Goal: Use online tool/utility: Utilize a website feature to perform a specific function

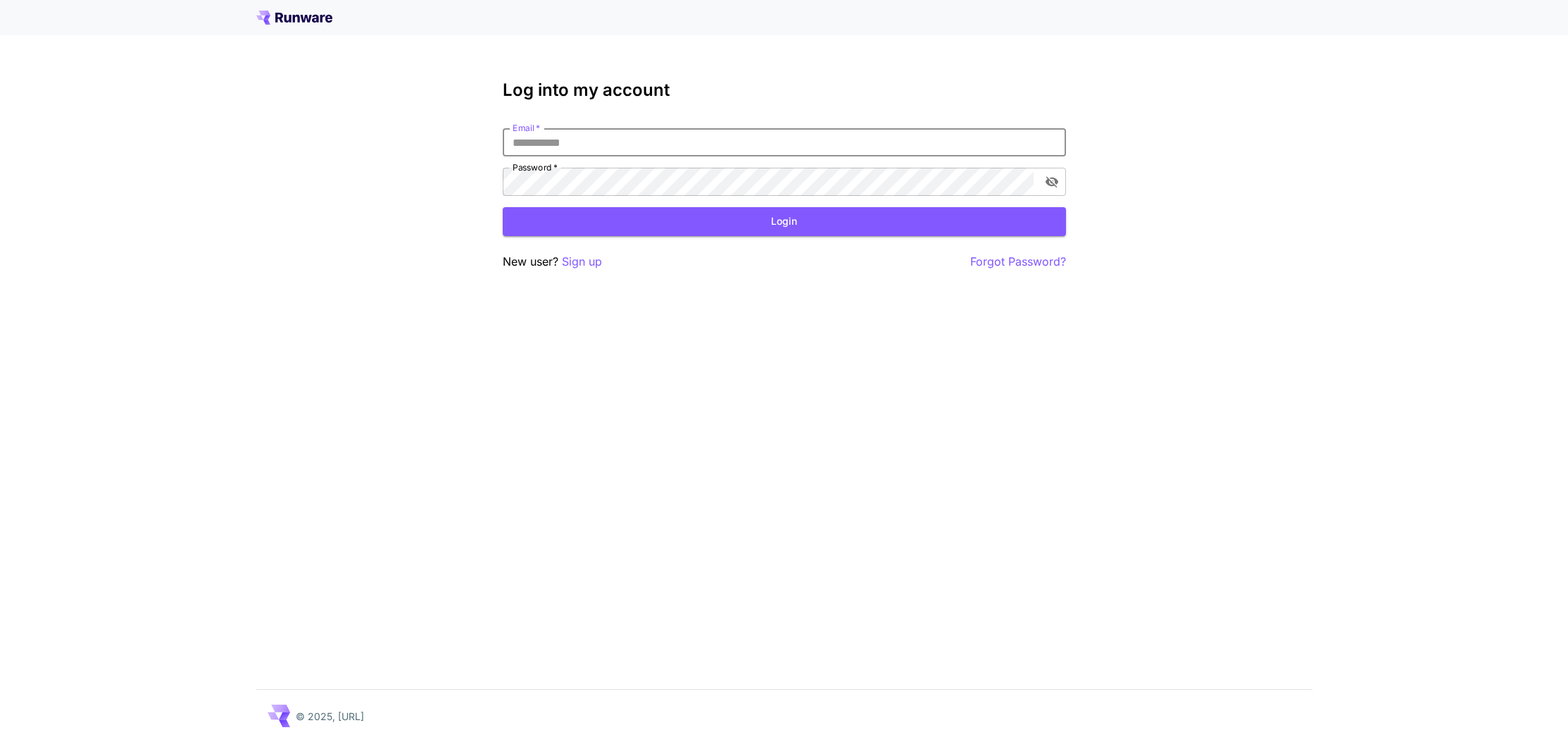
type input "**********"
click at [781, 225] on button "Login" at bounding box center [784, 222] width 563 height 29
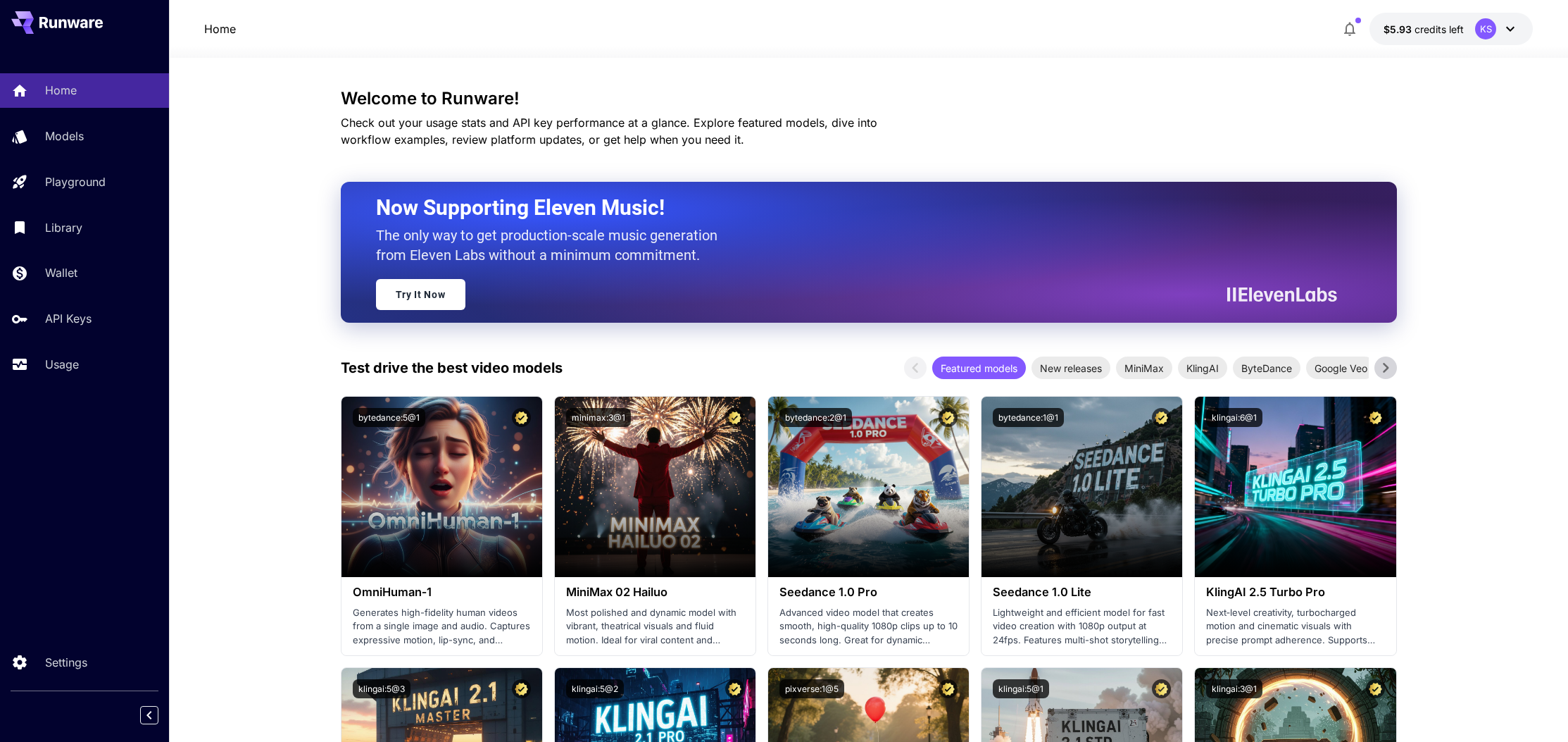
click at [441, 297] on link "Try It Now" at bounding box center [420, 294] width 90 height 31
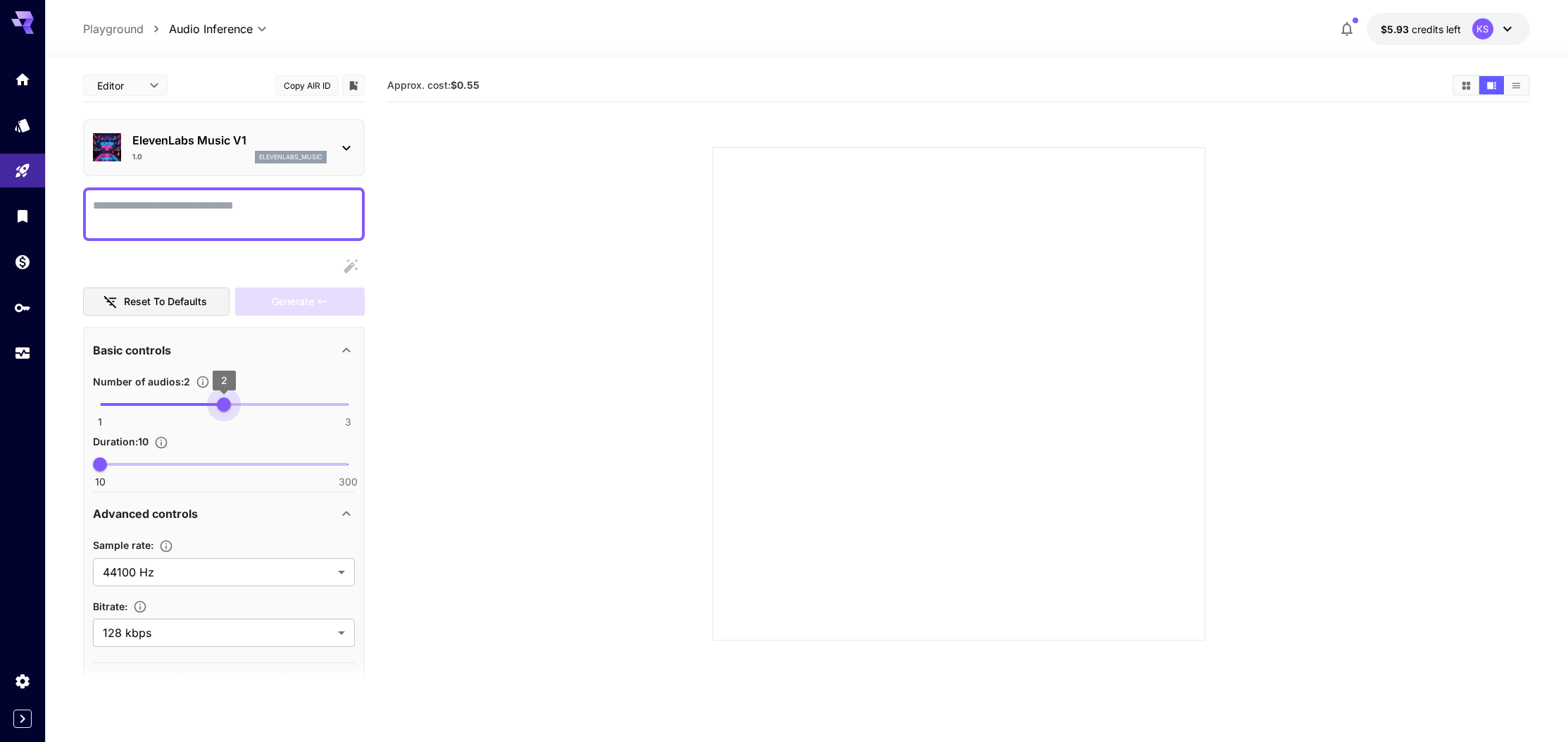
type input "*"
drag, startPoint x: 109, startPoint y: 412, endPoint x: 80, endPoint y: 377, distance: 45.5
click at [79, 378] on section "Editor **** ​ Copy AIR ID ElevenLabs Music V1 1.0 elevenlabs_music Reset to def…" at bounding box center [807, 455] width 1523 height 796
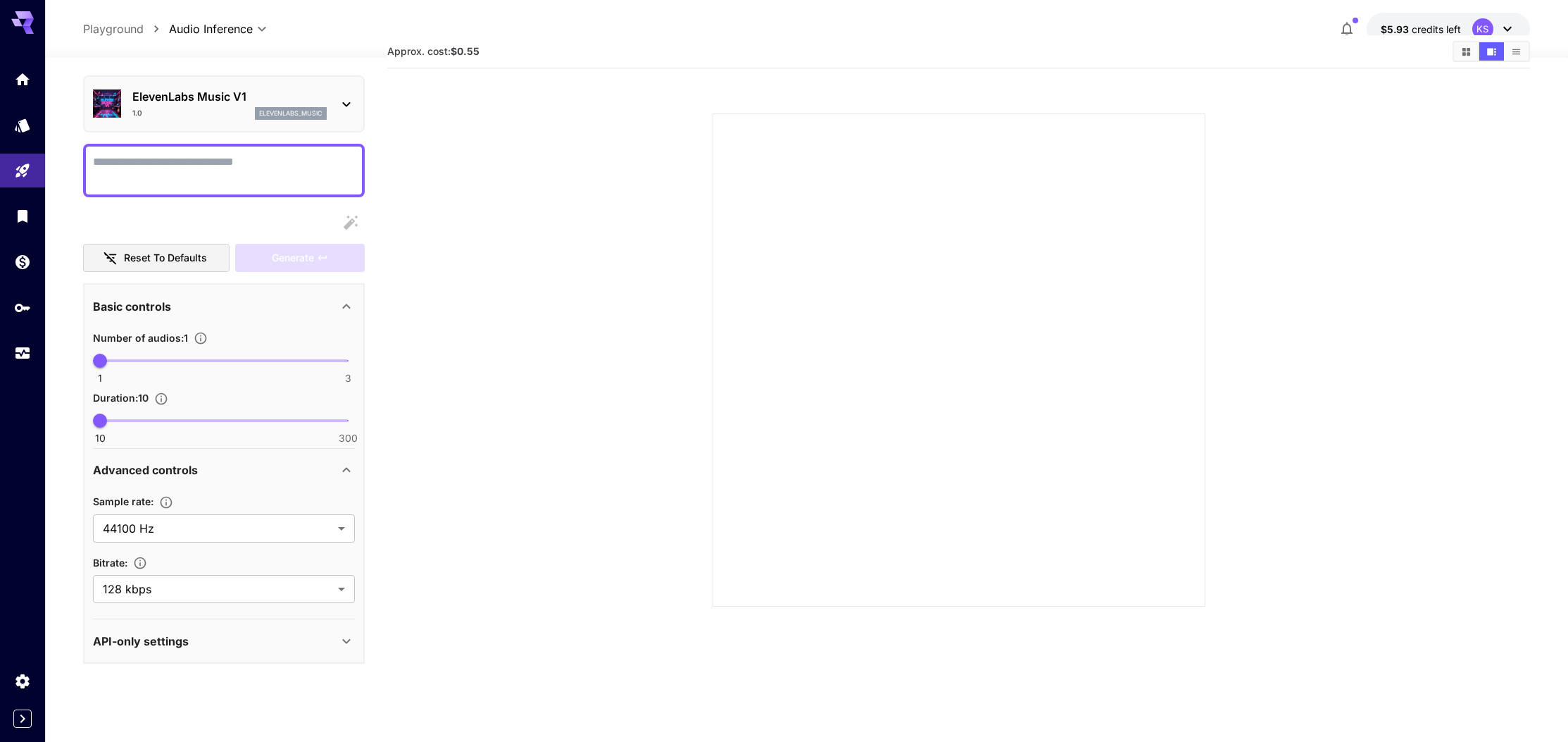
scroll to position [41, 0]
click at [262, 629] on div "API-only settings" at bounding box center [223, 642] width 262 height 34
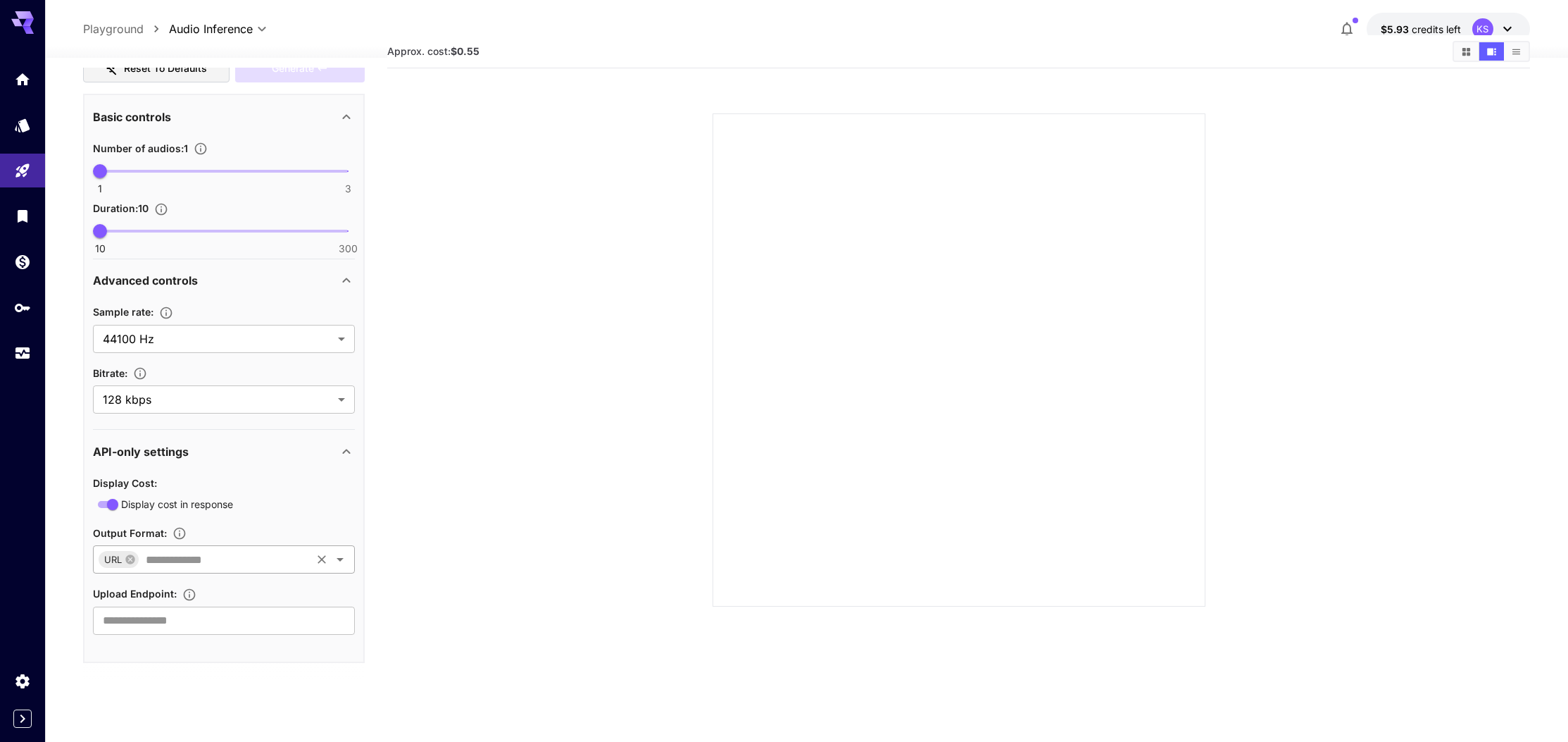
scroll to position [231, 0]
click at [223, 565] on input "text" at bounding box center [224, 561] width 169 height 20
click at [255, 498] on div "Display cost in response" at bounding box center [223, 505] width 262 height 18
click at [302, 619] on input "text" at bounding box center [223, 621] width 262 height 28
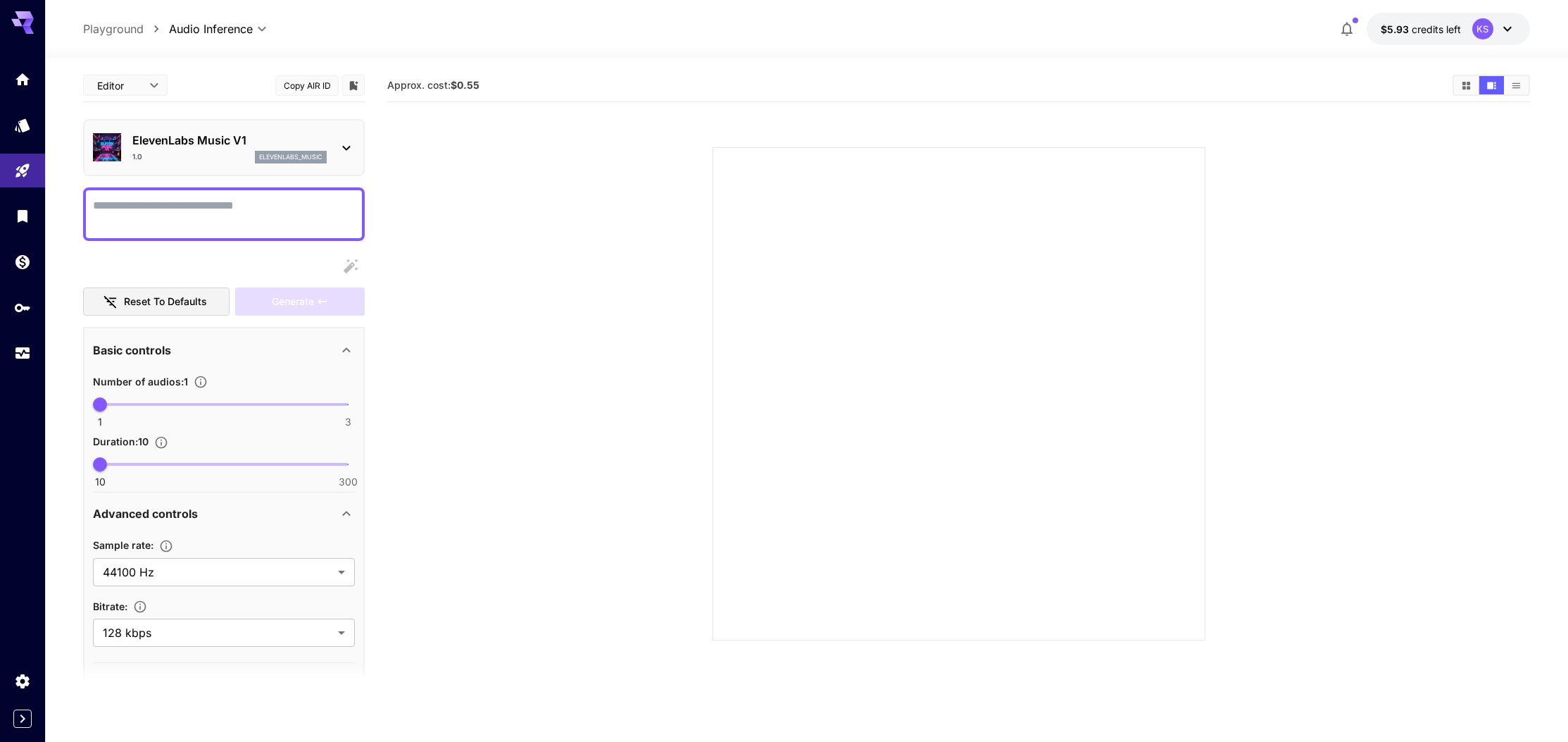
scroll to position [0, 0]
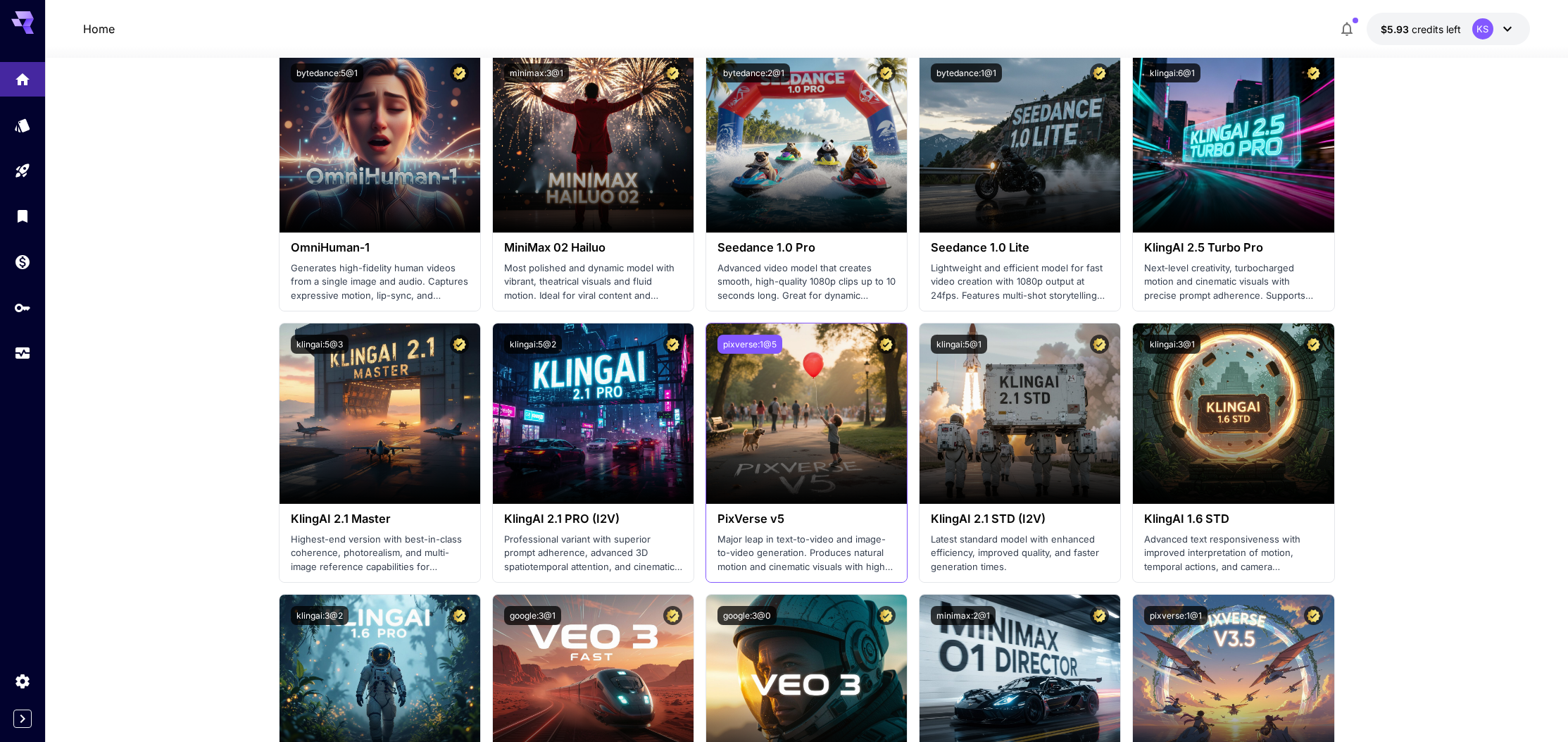
scroll to position [289, 0]
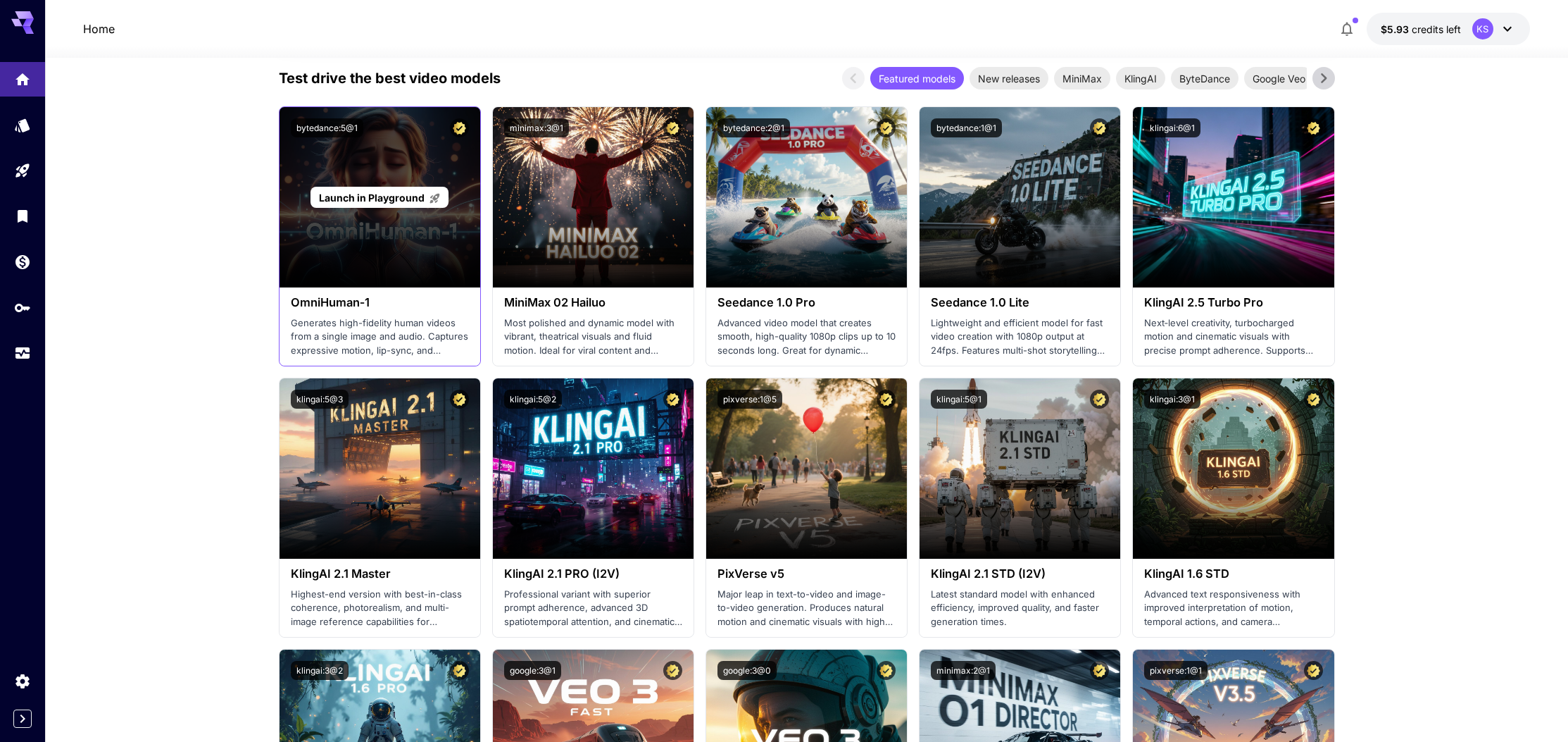
click at [403, 259] on div "Launch in Playground" at bounding box center [380, 198] width 200 height 181
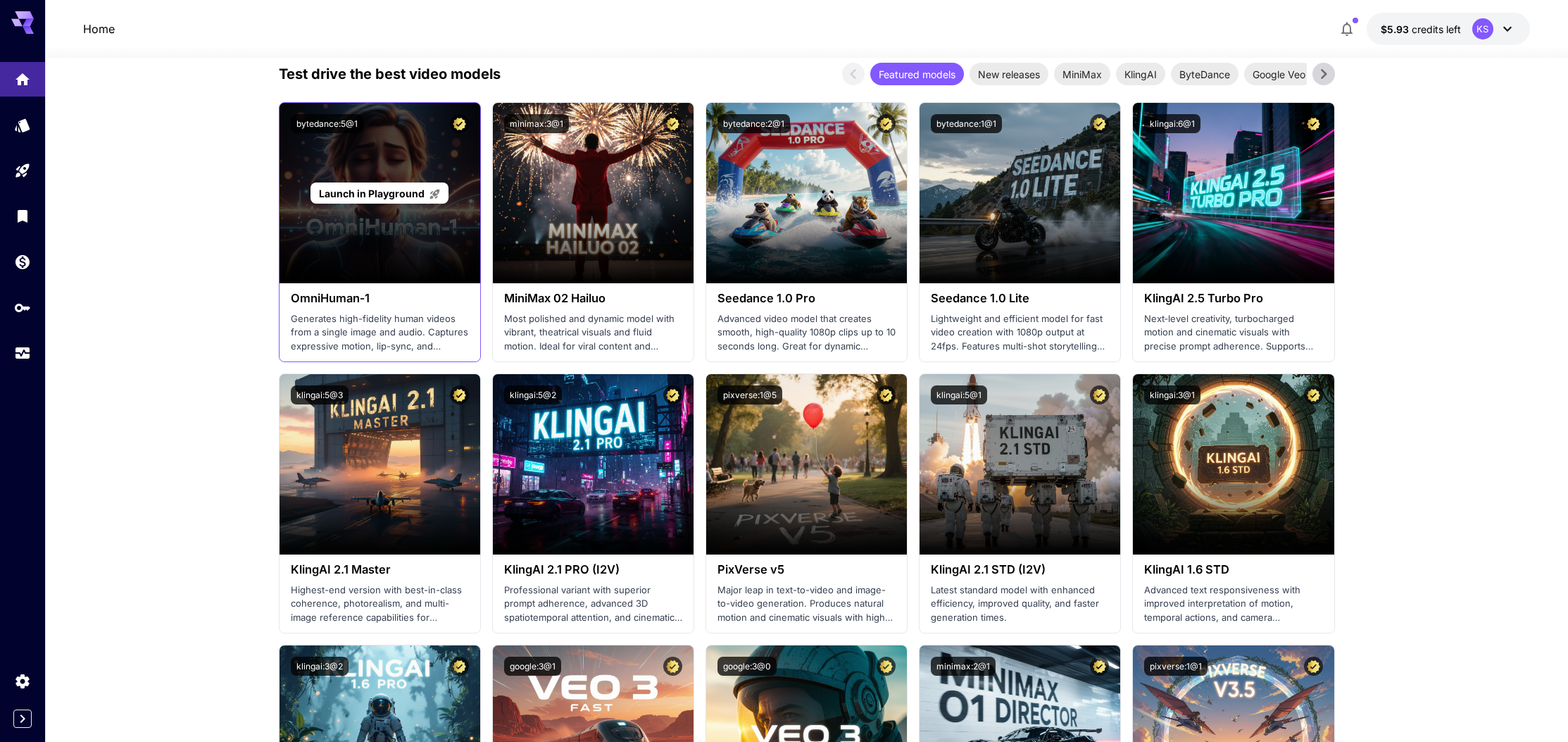
scroll to position [299, 0]
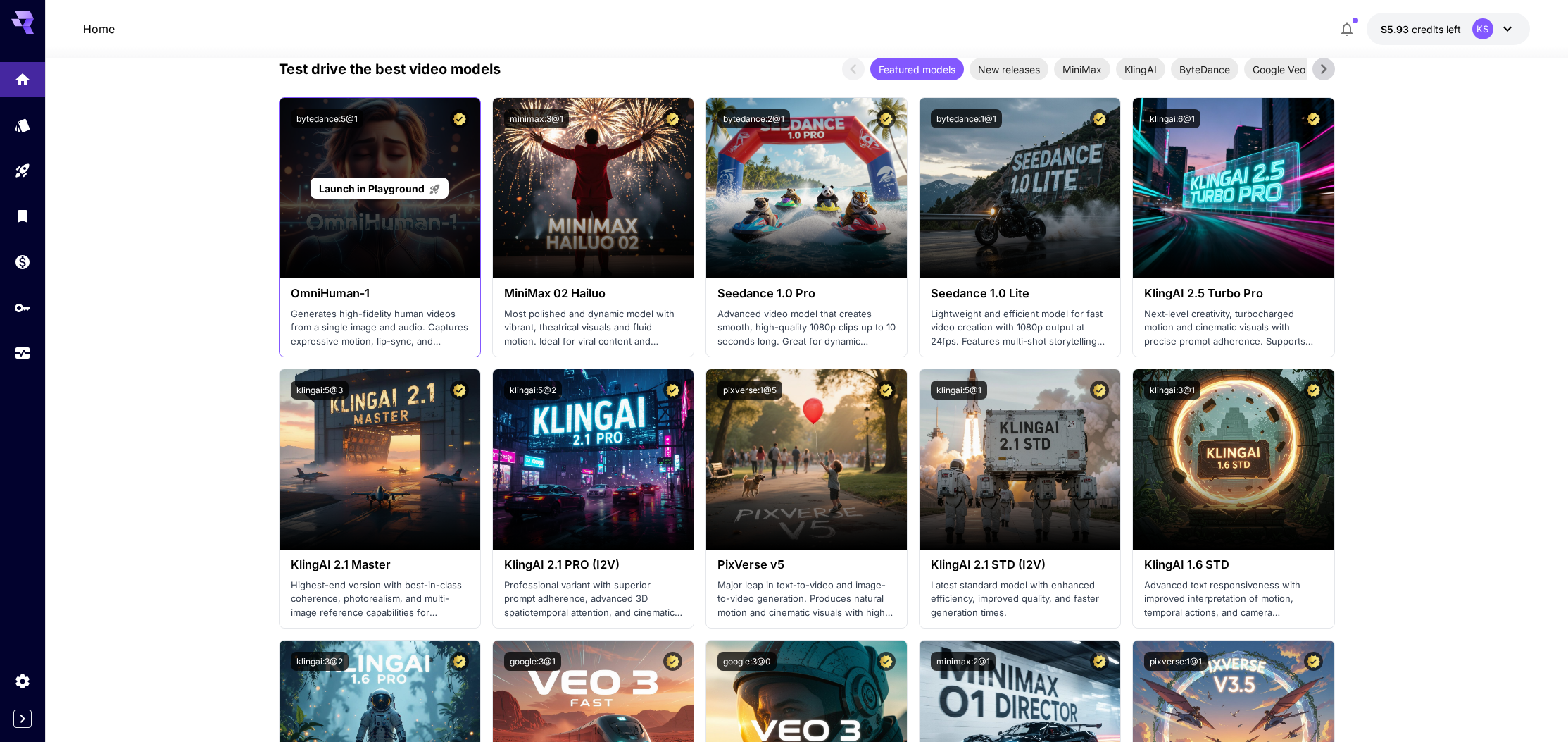
click at [431, 243] on div "Launch in Playground" at bounding box center [380, 188] width 200 height 181
click at [430, 243] on div "Launch in Playground" at bounding box center [380, 188] width 200 height 181
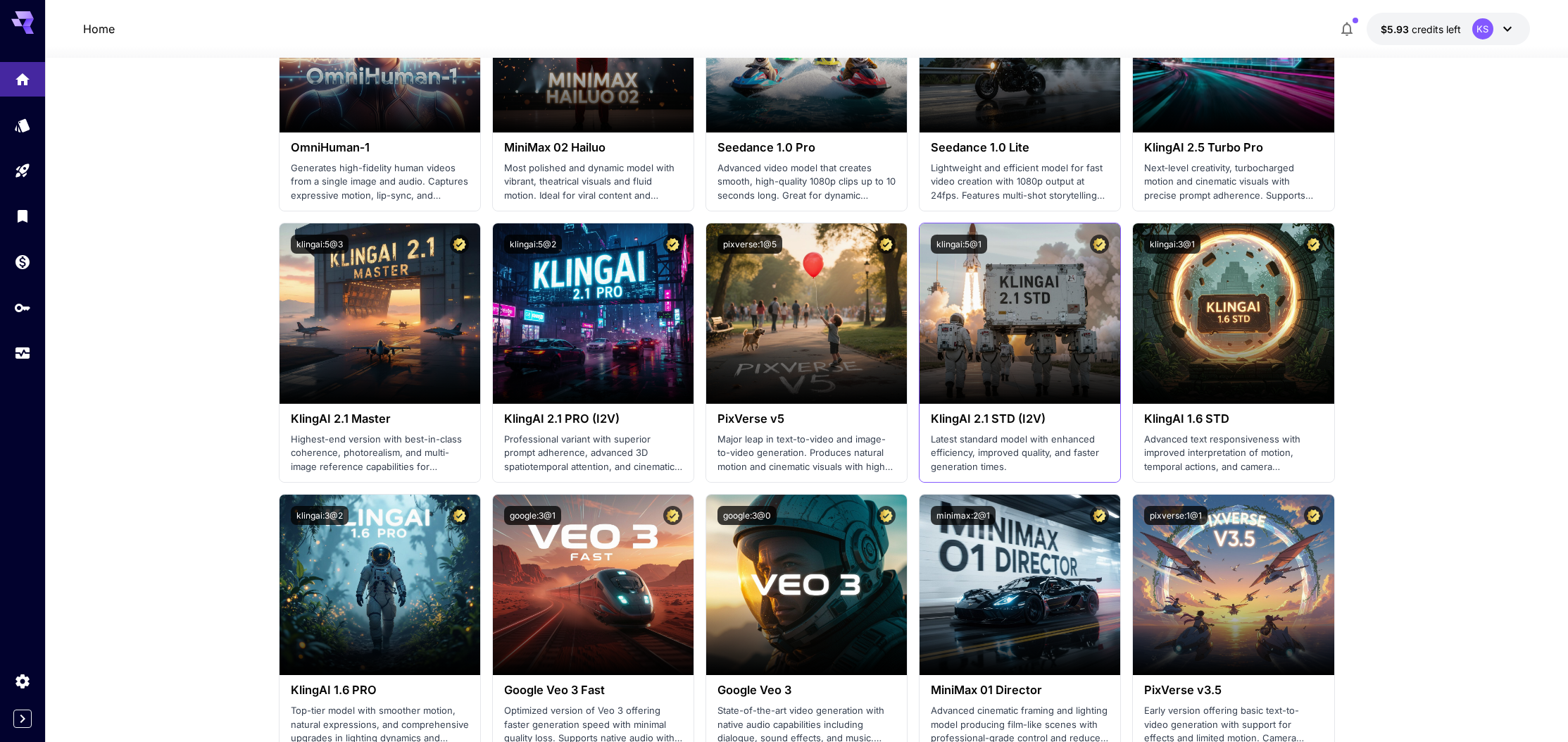
scroll to position [615, 0]
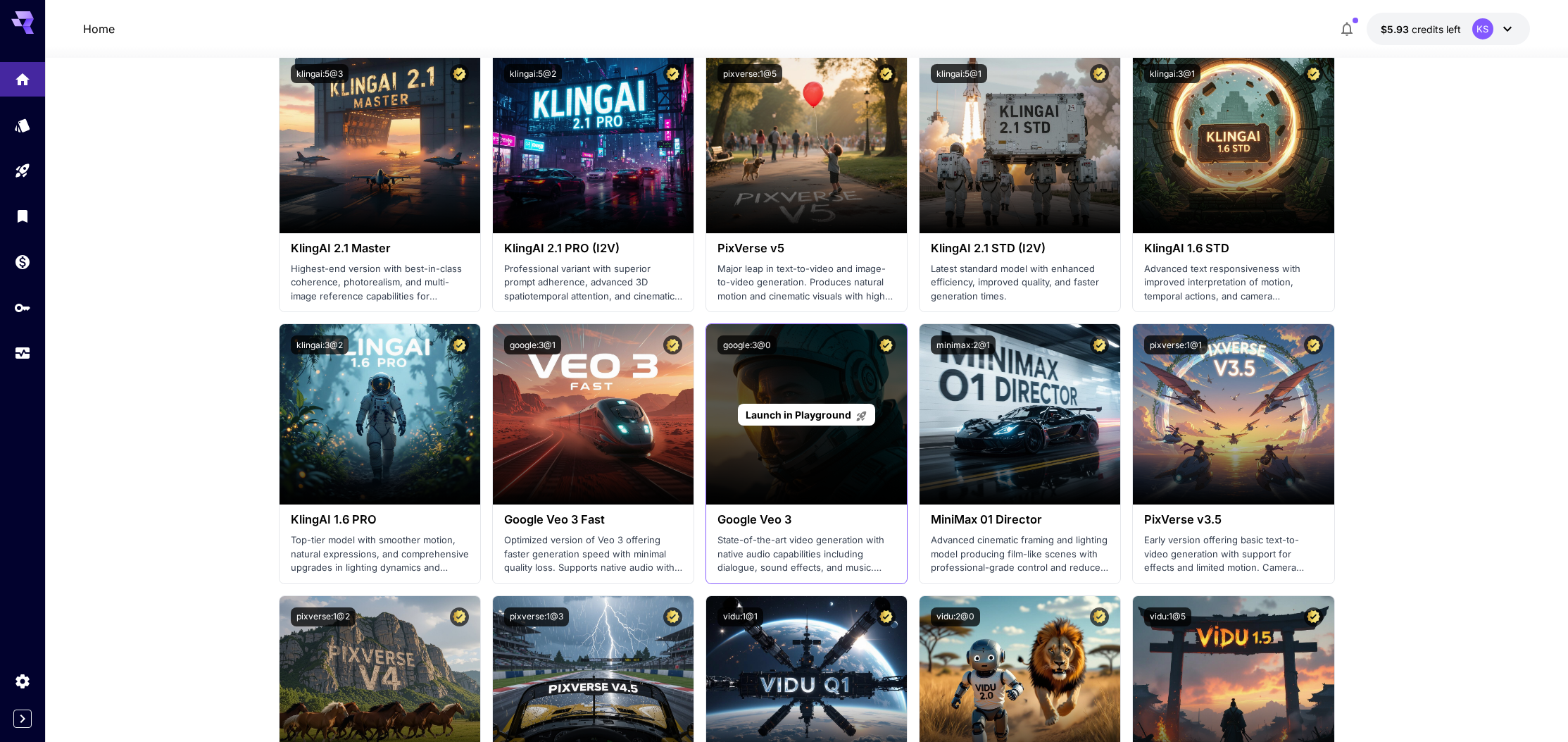
click at [820, 443] on div "Launch in Playground" at bounding box center [807, 414] width 200 height 181
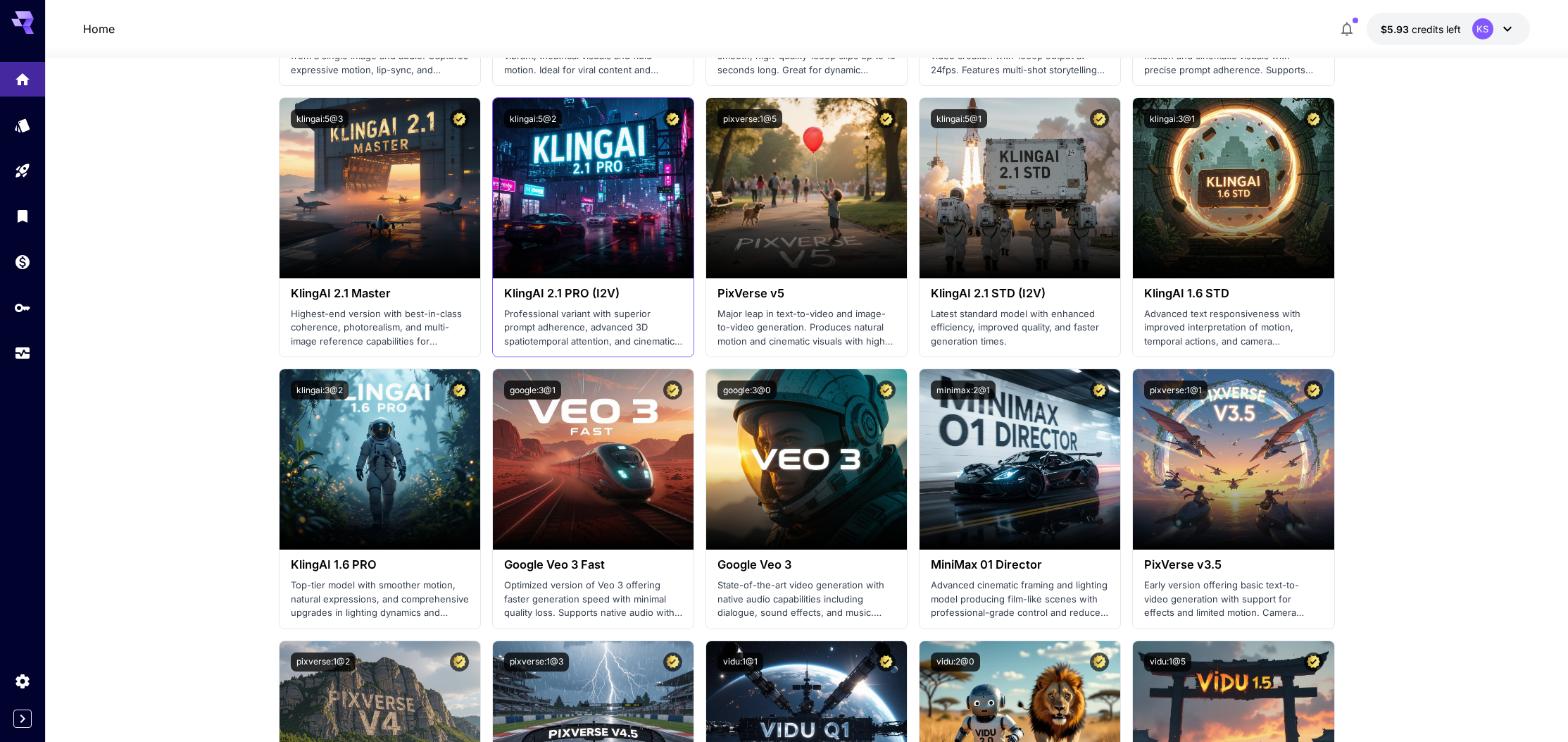
scroll to position [51, 0]
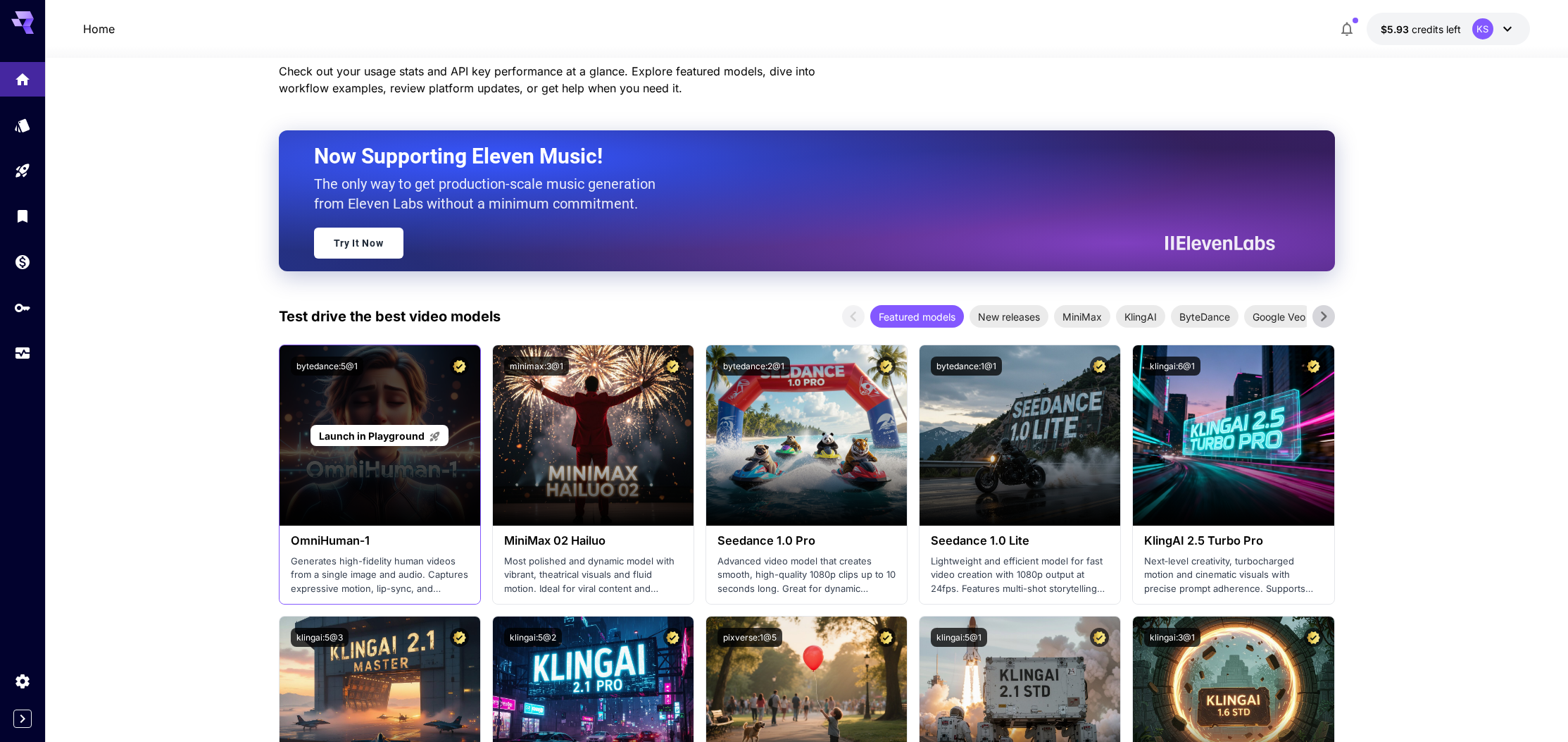
click at [399, 439] on span "Launch in Playground" at bounding box center [372, 436] width 106 height 12
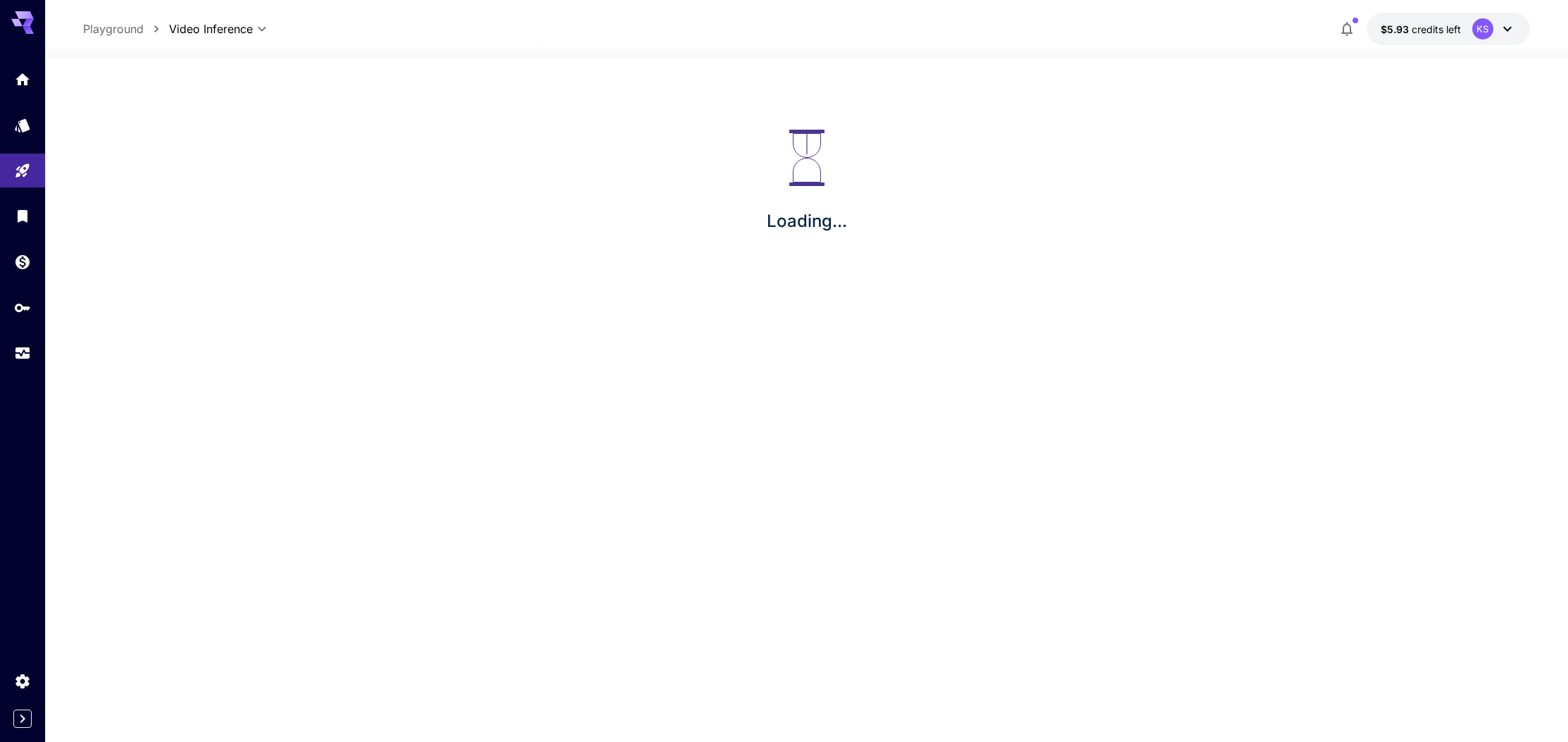
scroll to position [50, 0]
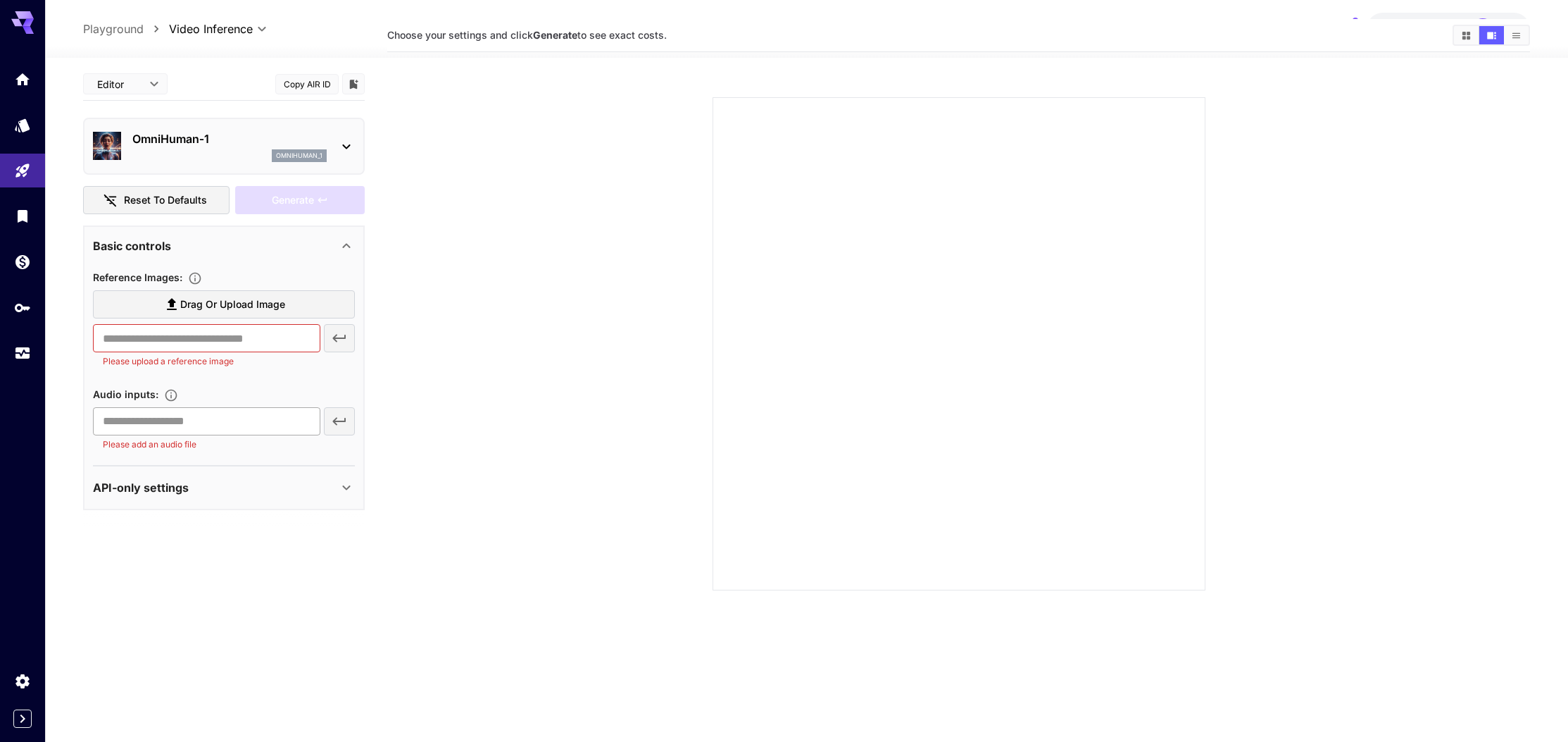
click at [241, 418] on input "text" at bounding box center [206, 421] width 227 height 28
click at [350, 155] on icon at bounding box center [347, 146] width 17 height 17
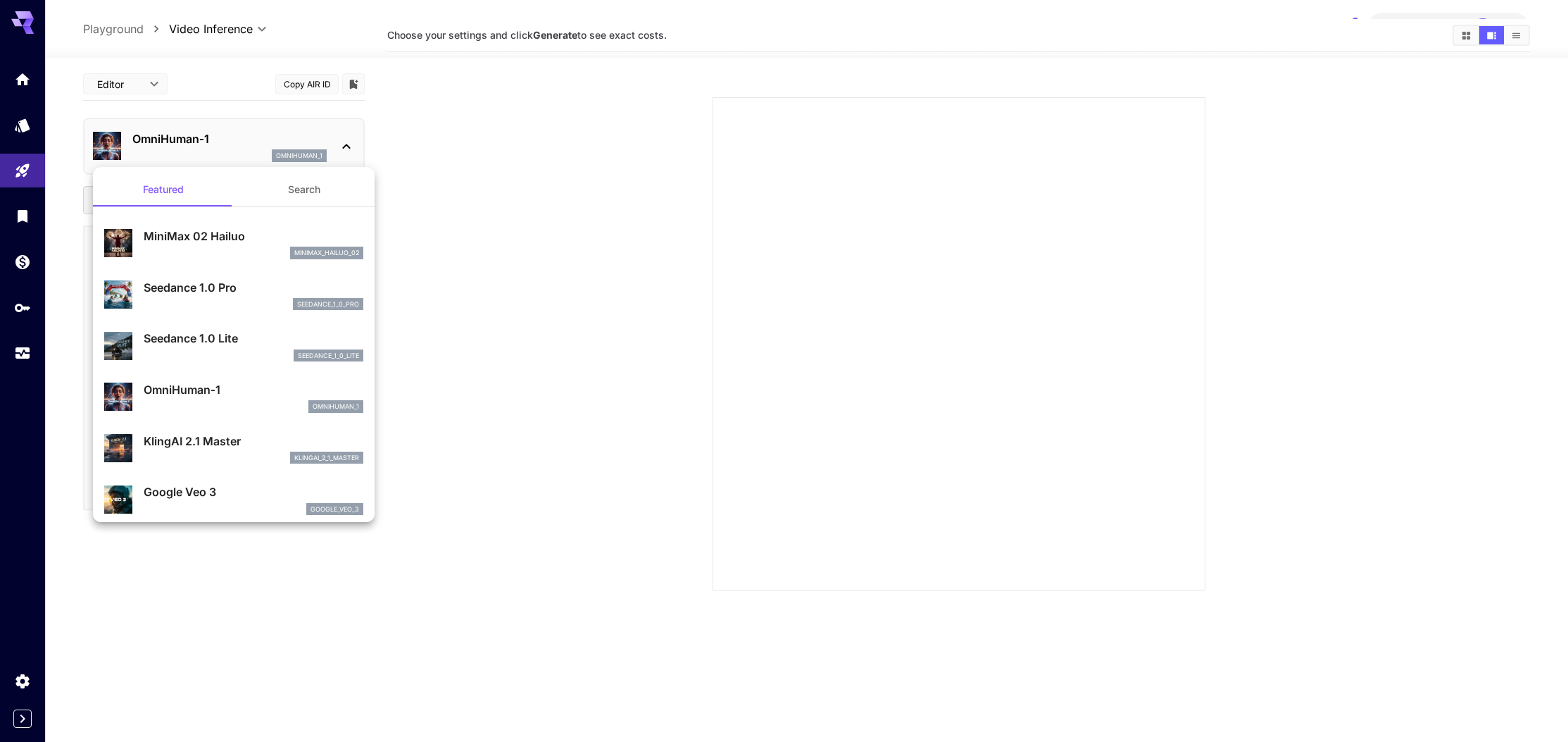
click at [451, 234] on div at bounding box center [784, 371] width 1568 height 742
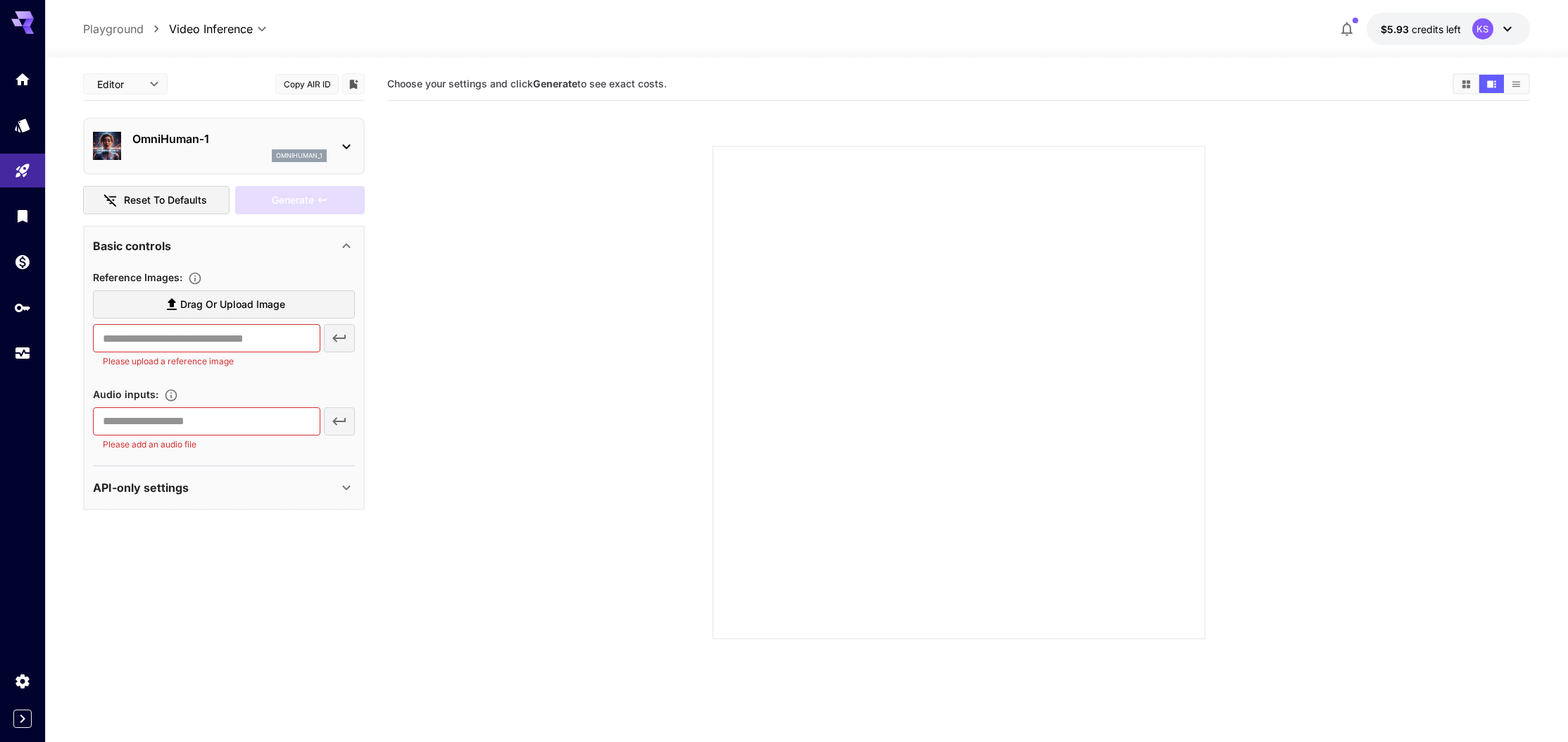
scroll to position [0, 0]
click at [237, 334] on input "text" at bounding box center [206, 339] width 227 height 28
click at [234, 297] on span "Drag or upload image" at bounding box center [233, 306] width 105 height 18
click at [0, 0] on input "Drag or upload image" at bounding box center [0, 0] width 0 height 0
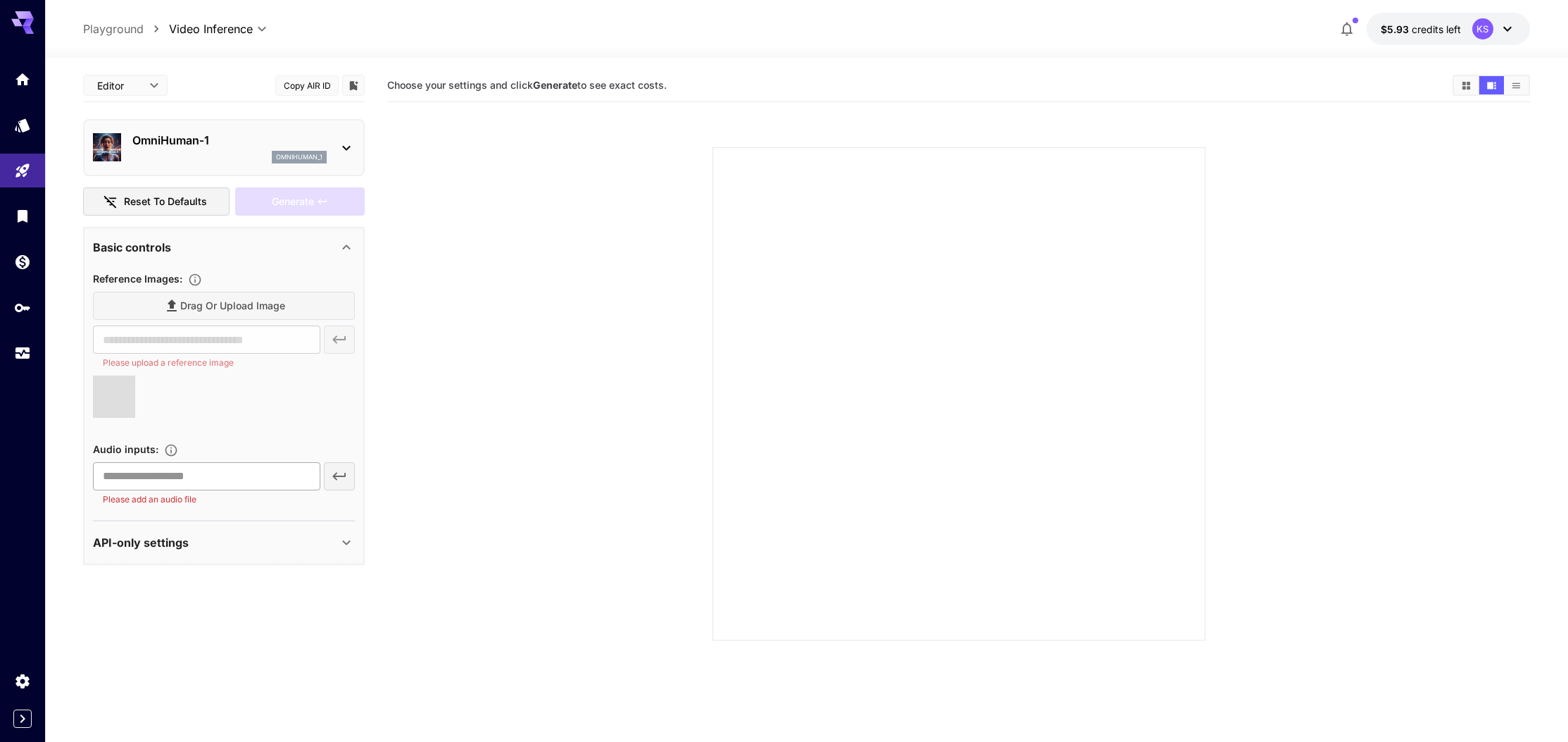
type input "**********"
click at [242, 454] on input "text" at bounding box center [206, 460] width 227 height 28
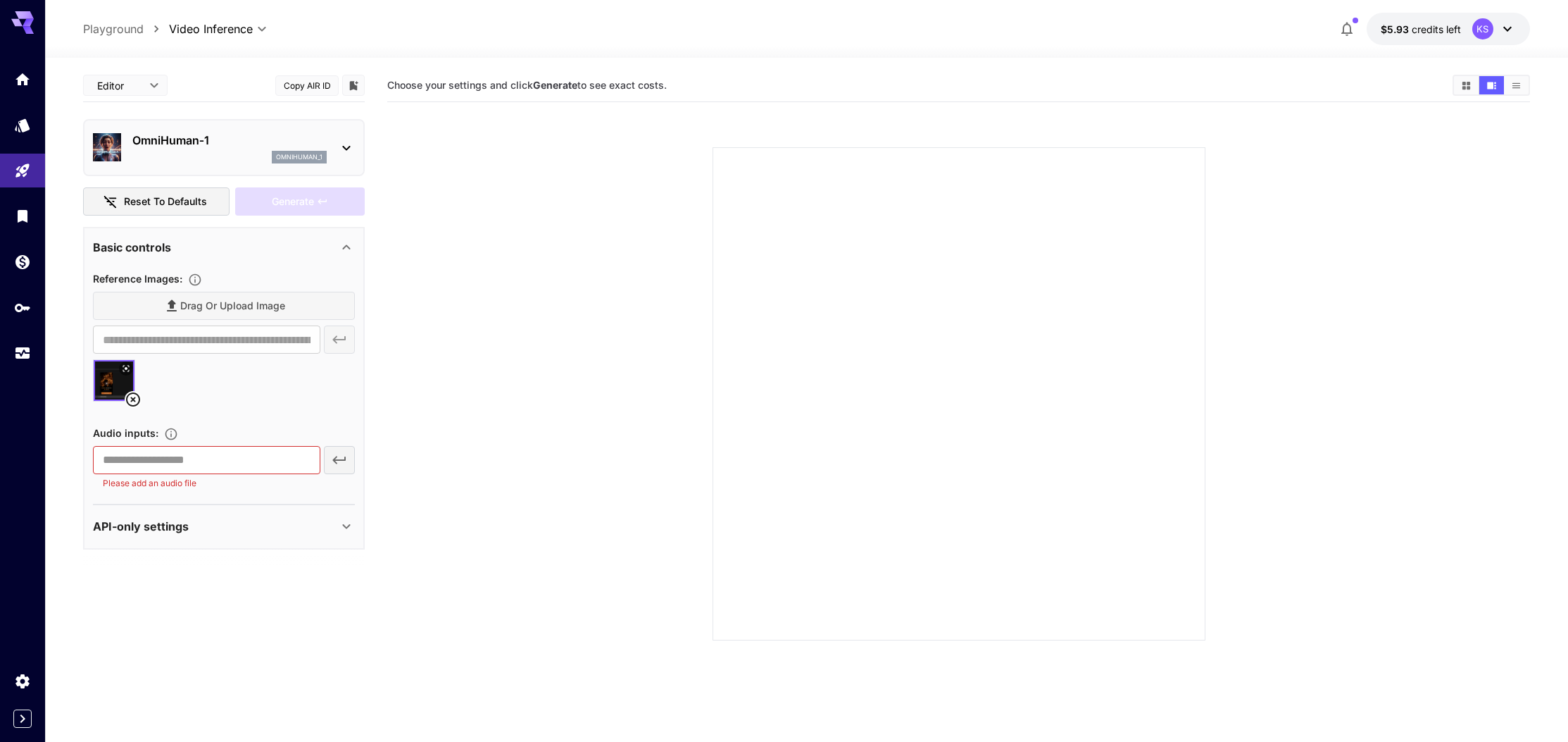
click at [340, 459] on div "​ Please add an audio file" at bounding box center [223, 469] width 262 height 44
click at [257, 463] on input "text" at bounding box center [206, 460] width 227 height 28
click at [132, 368] on button at bounding box center [126, 368] width 14 height 14
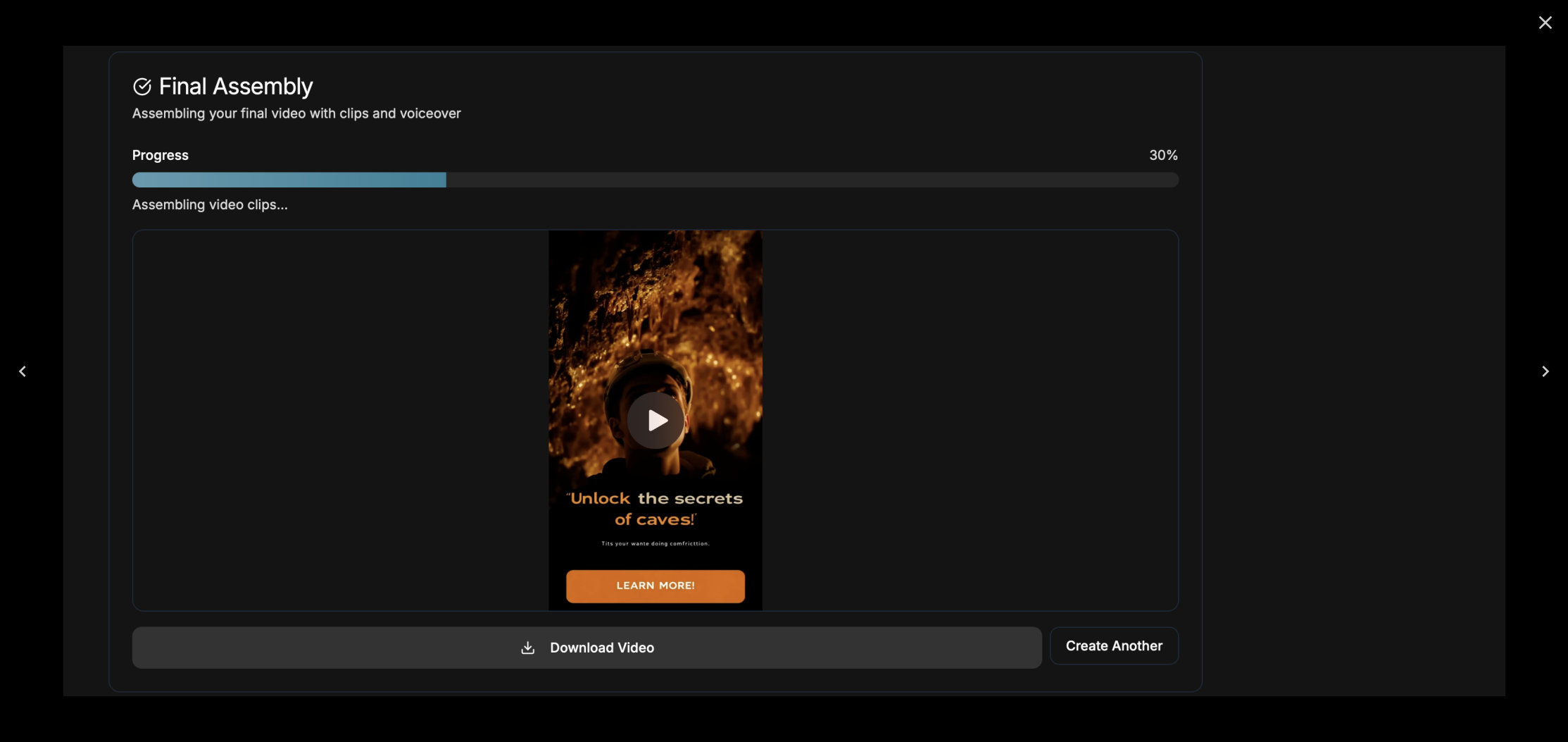
click at [1538, 21] on icon "Close" at bounding box center [1545, 22] width 22 height 22
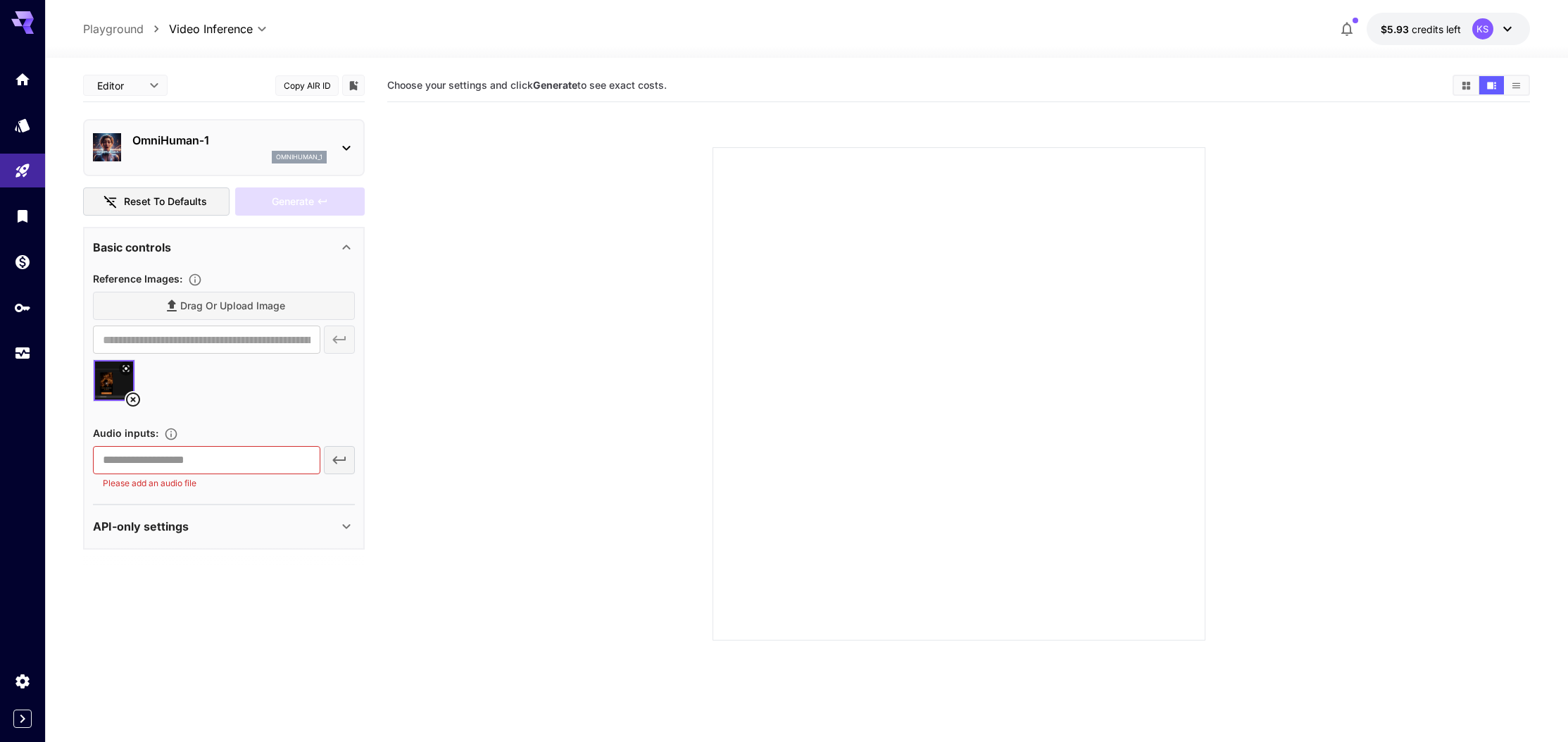
click at [132, 397] on icon at bounding box center [133, 400] width 14 height 14
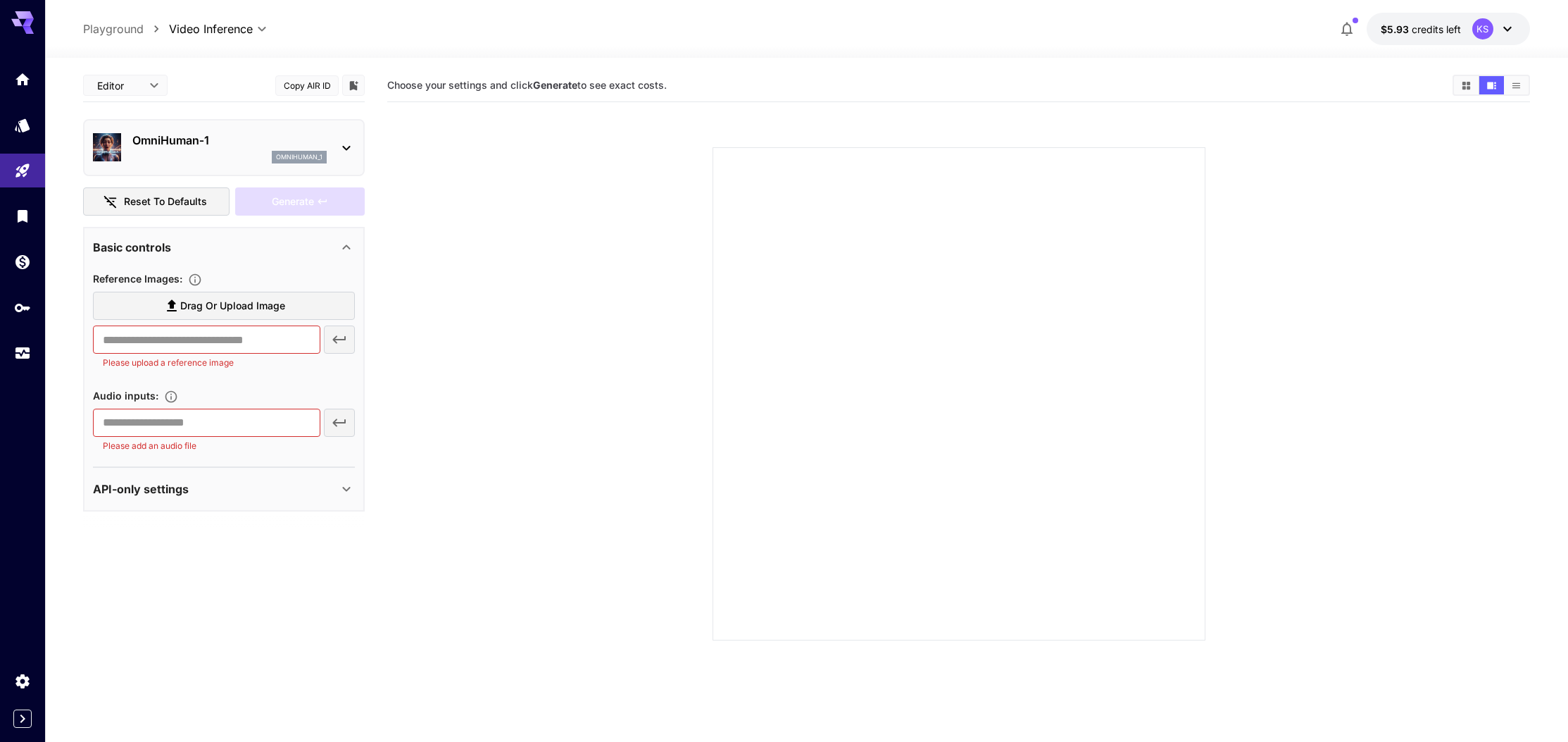
scroll to position [8, 0]
click at [19, 77] on icon "Home" at bounding box center [24, 75] width 14 height 12
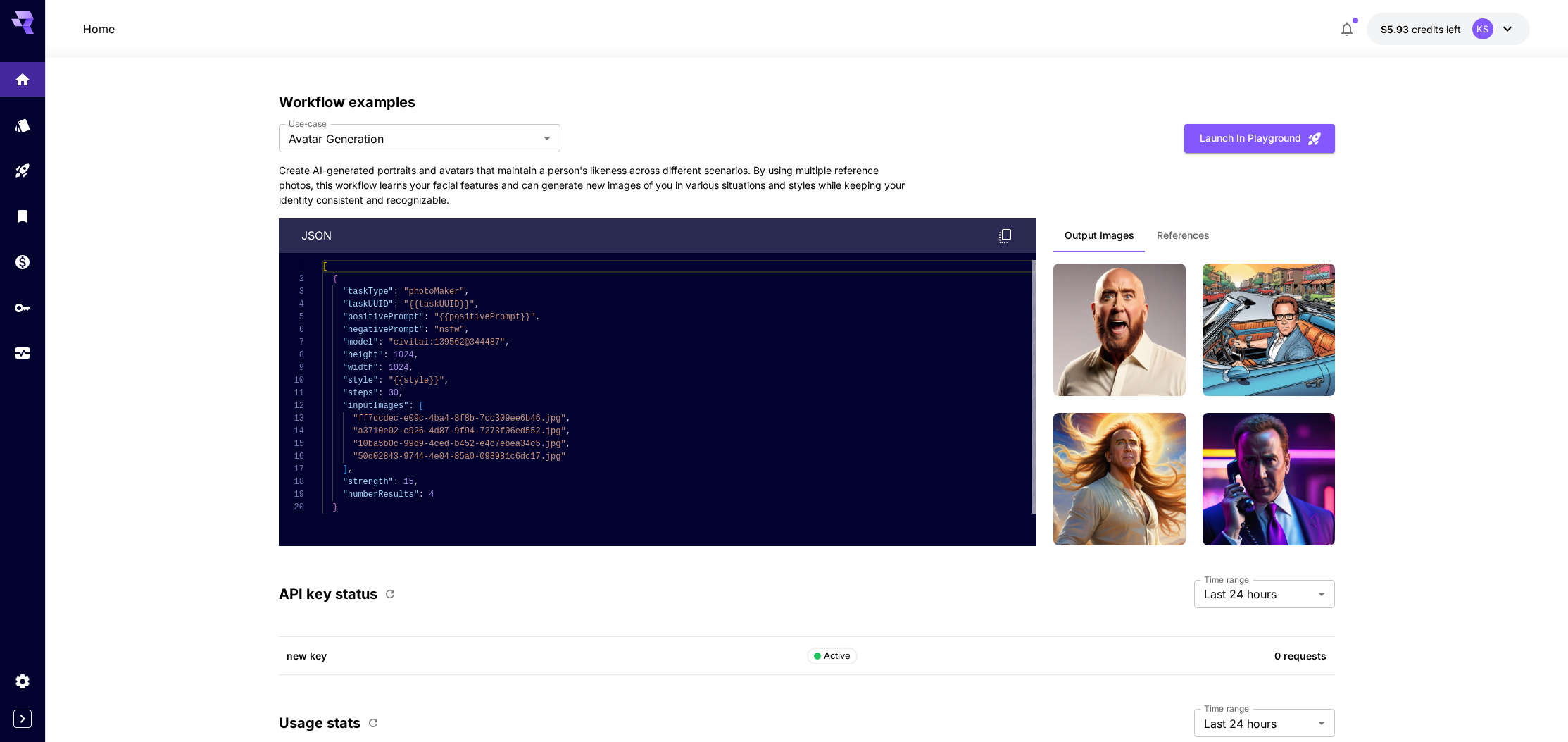
scroll to position [3273, 0]
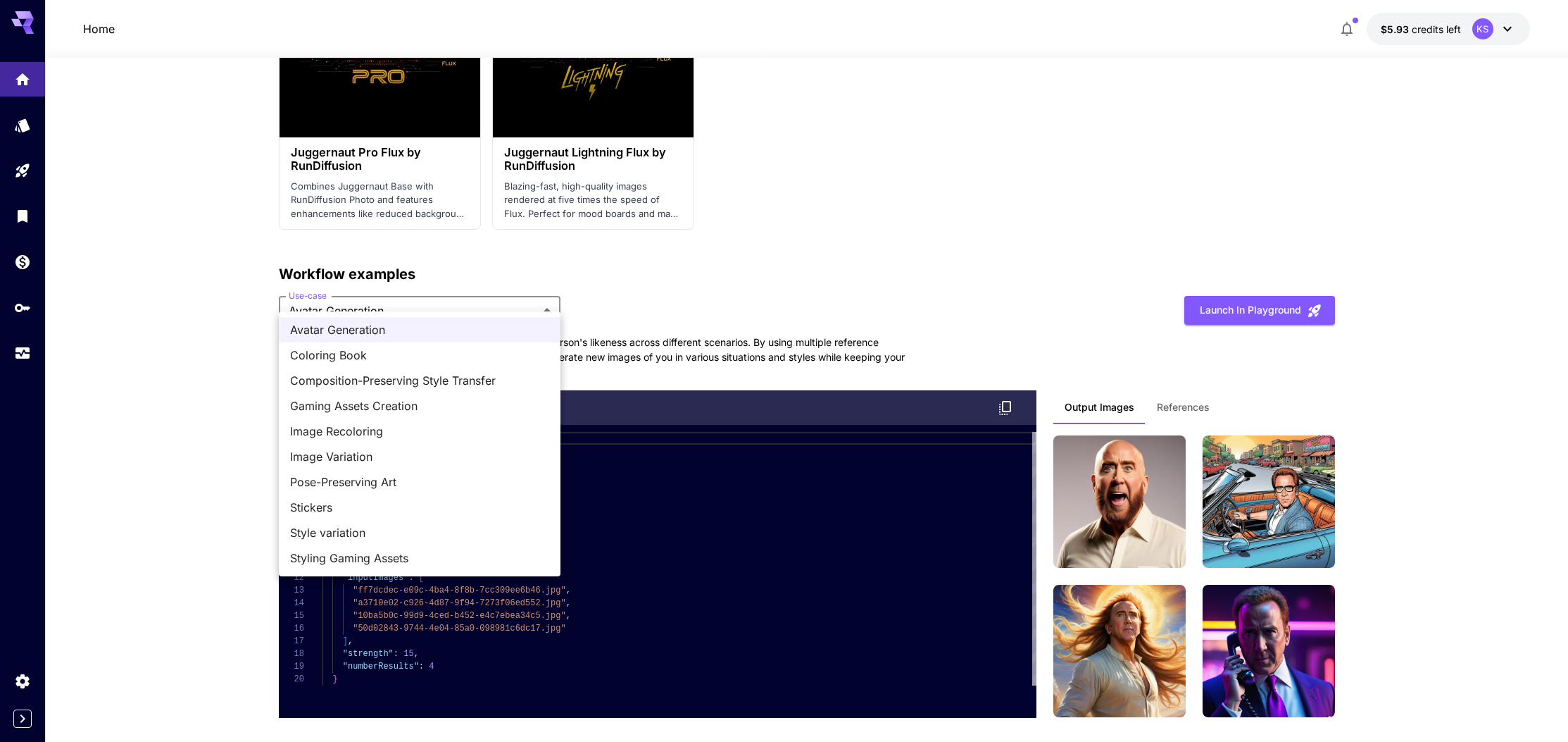
click at [390, 355] on span "Coloring Book" at bounding box center [419, 355] width 259 height 17
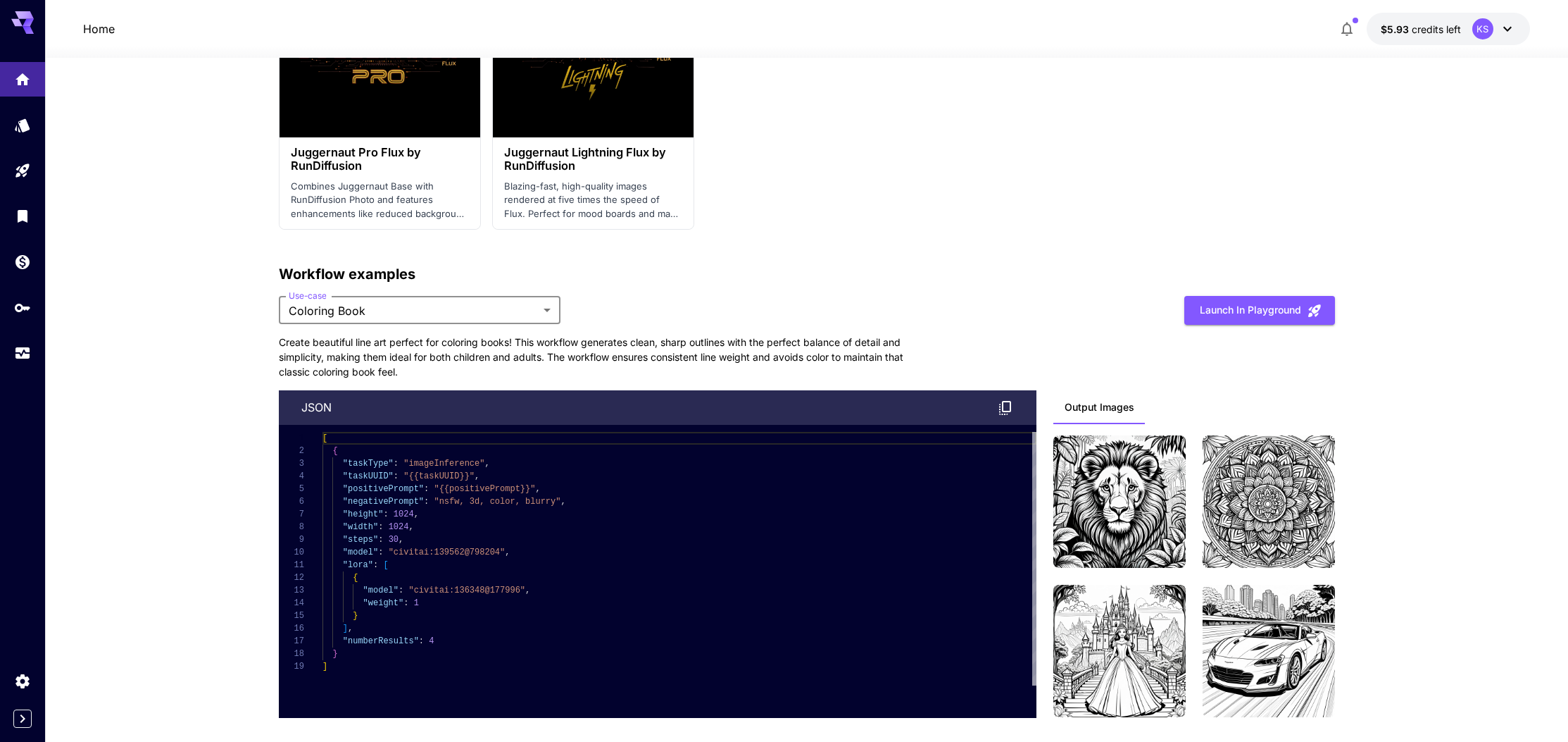
scroll to position [3273, 1]
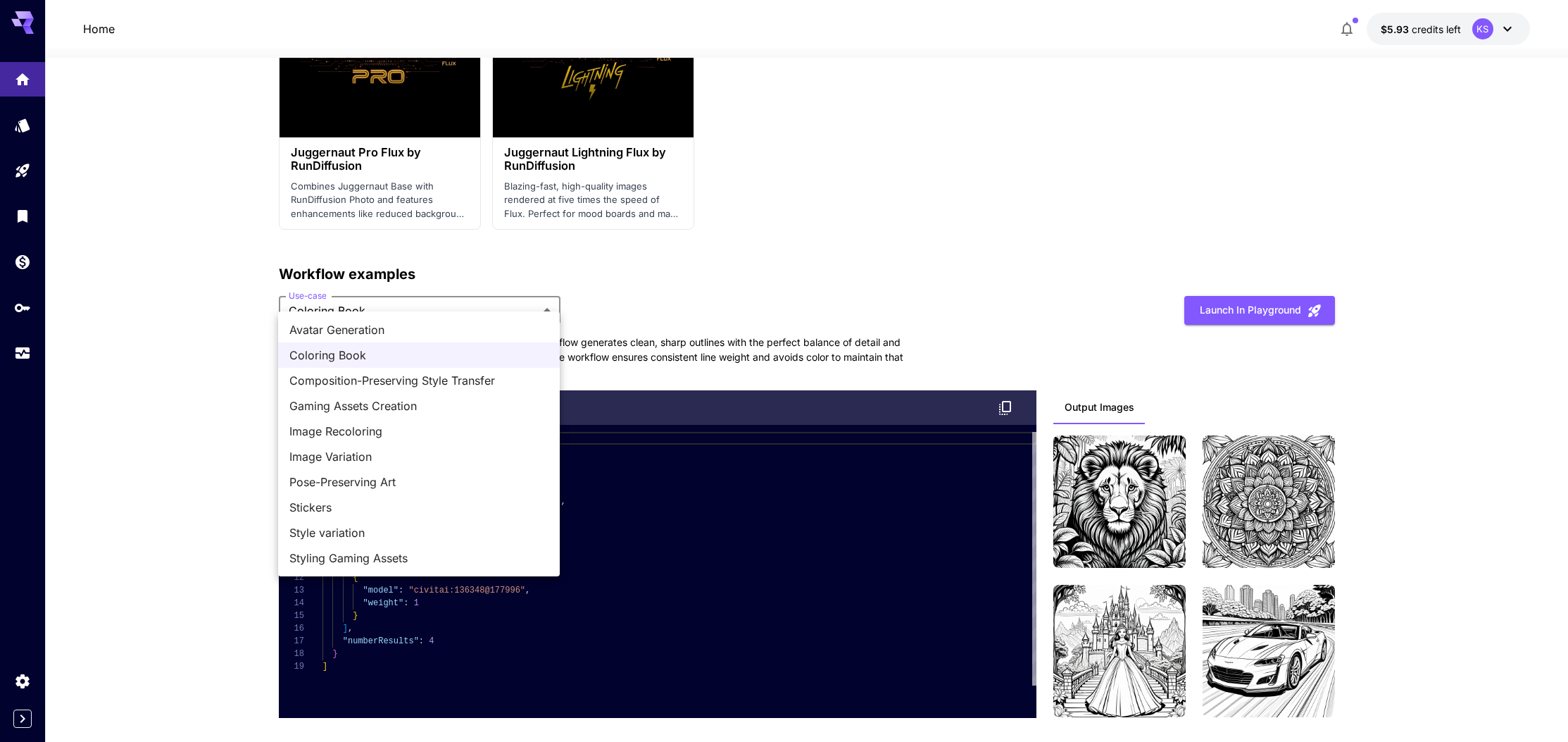
click at [422, 439] on span "Image Recoloring" at bounding box center [419, 431] width 259 height 17
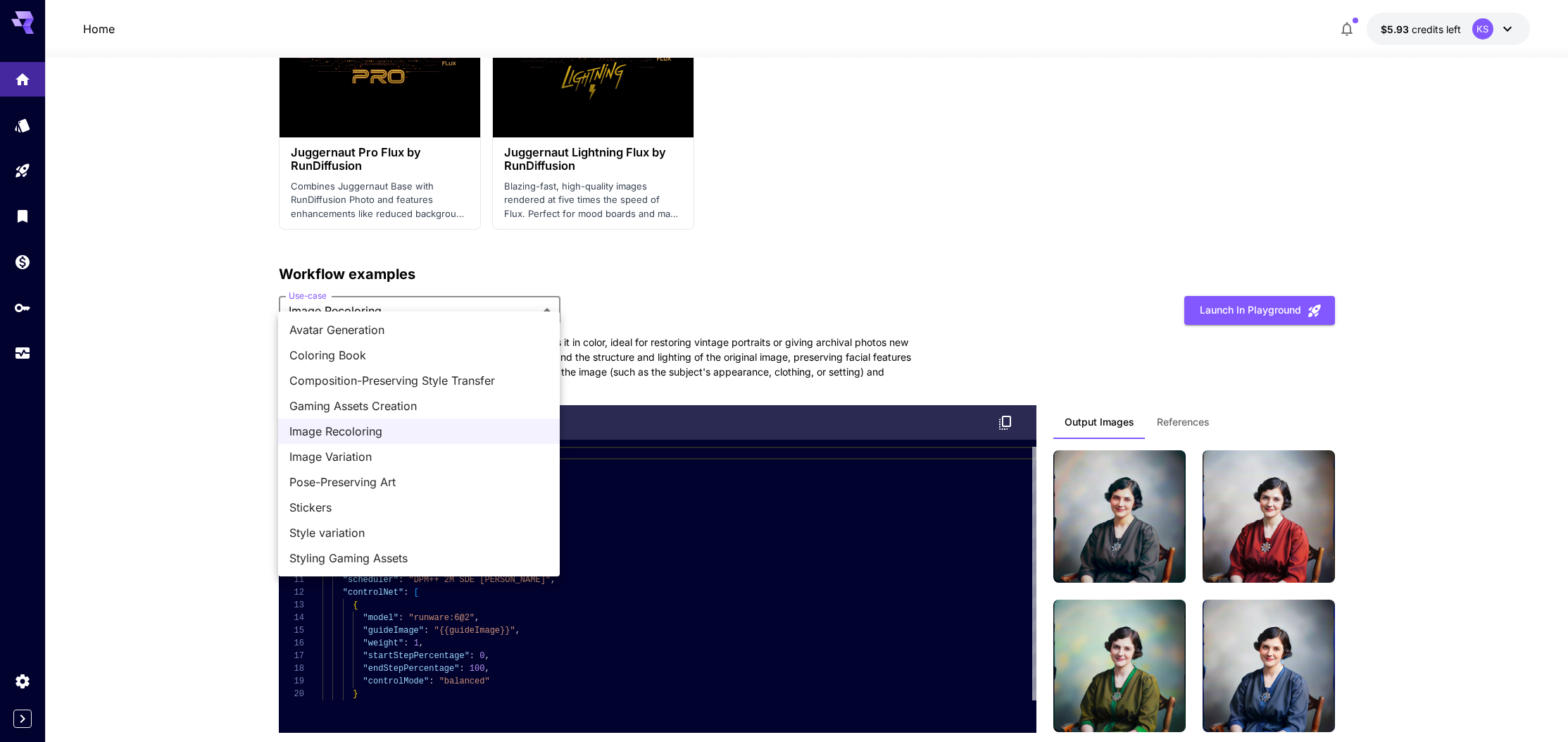
click at [420, 499] on span "Stickers" at bounding box center [419, 508] width 259 height 17
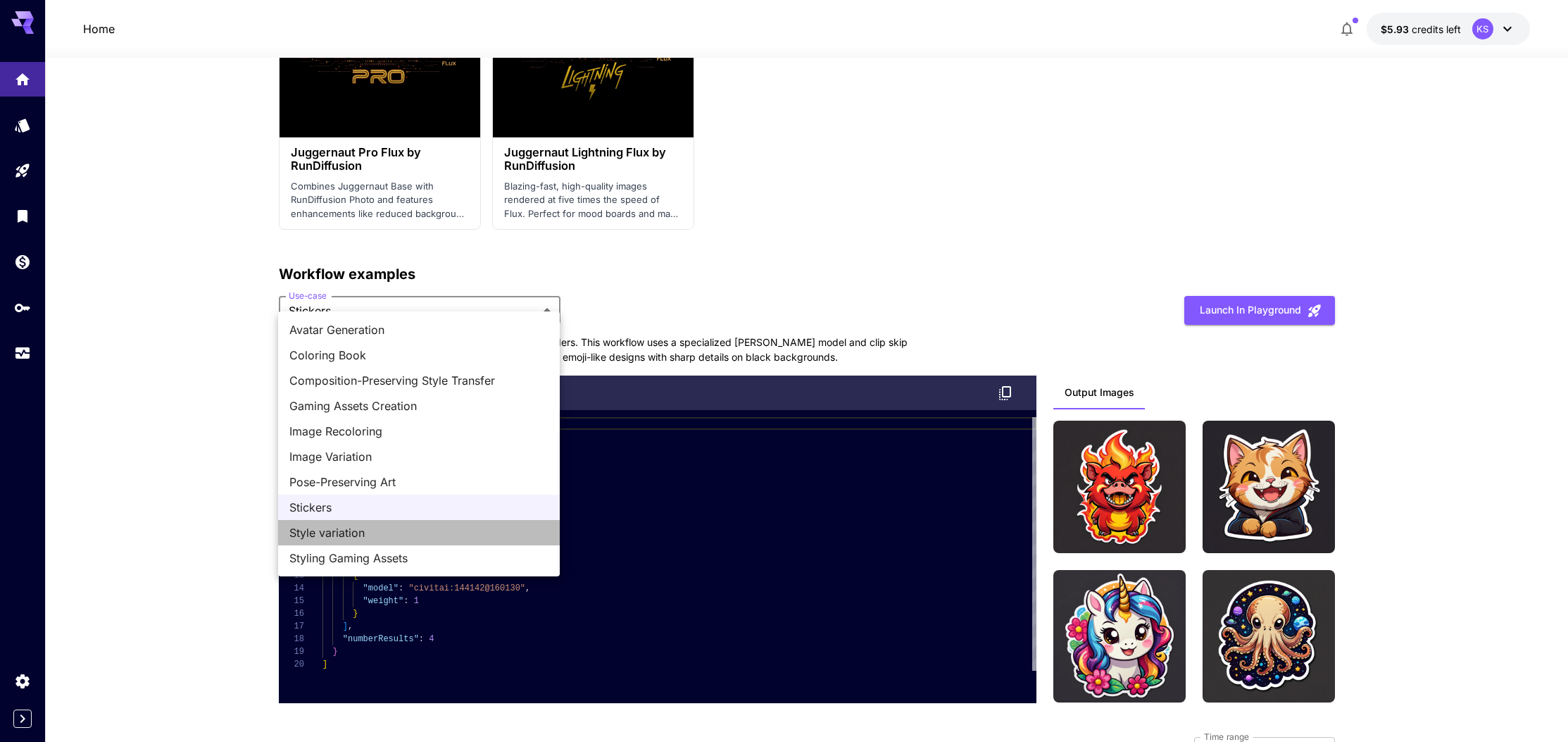
click at [437, 544] on li "Style variation" at bounding box center [419, 532] width 282 height 25
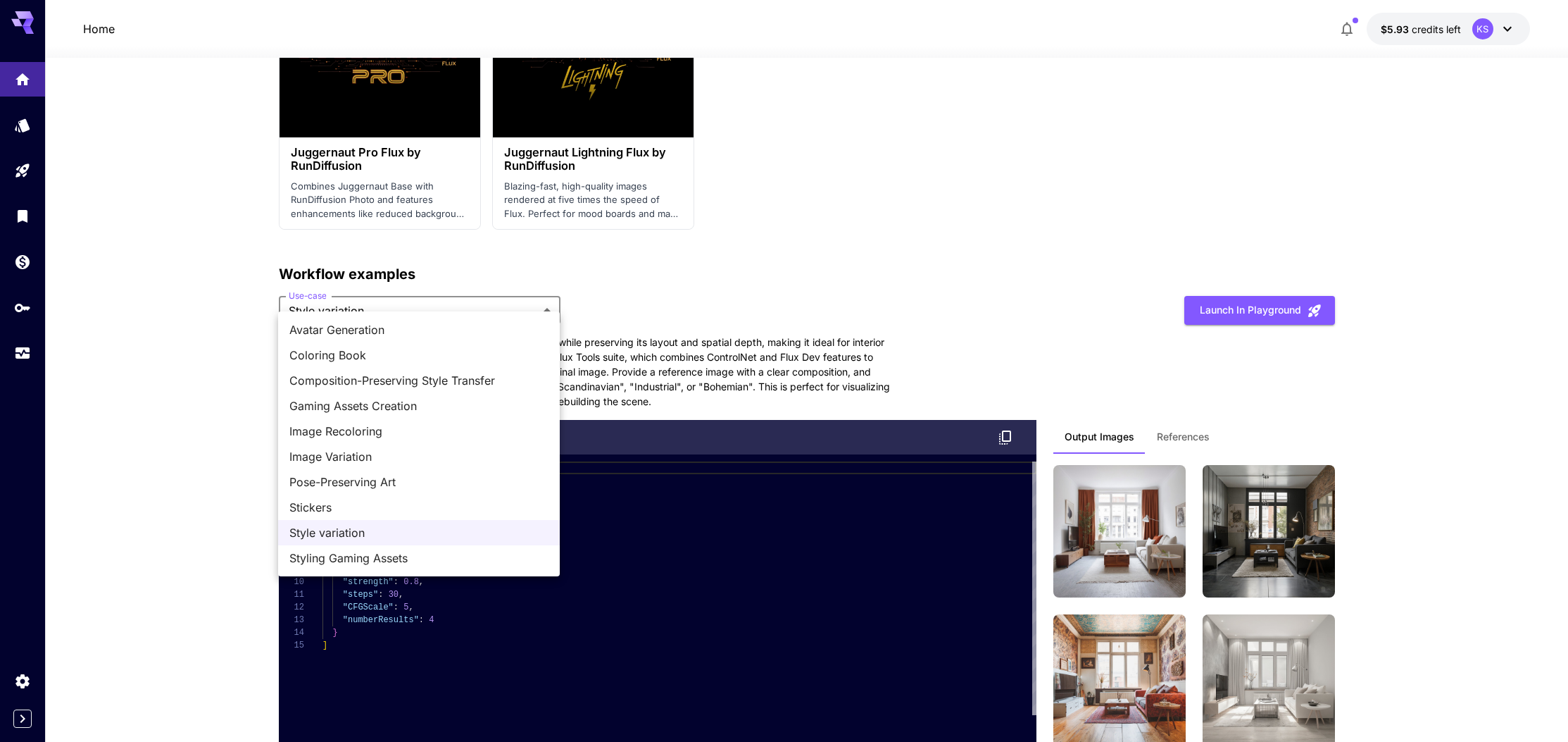
click at [432, 554] on span "Styling Gaming Assets" at bounding box center [419, 558] width 259 height 17
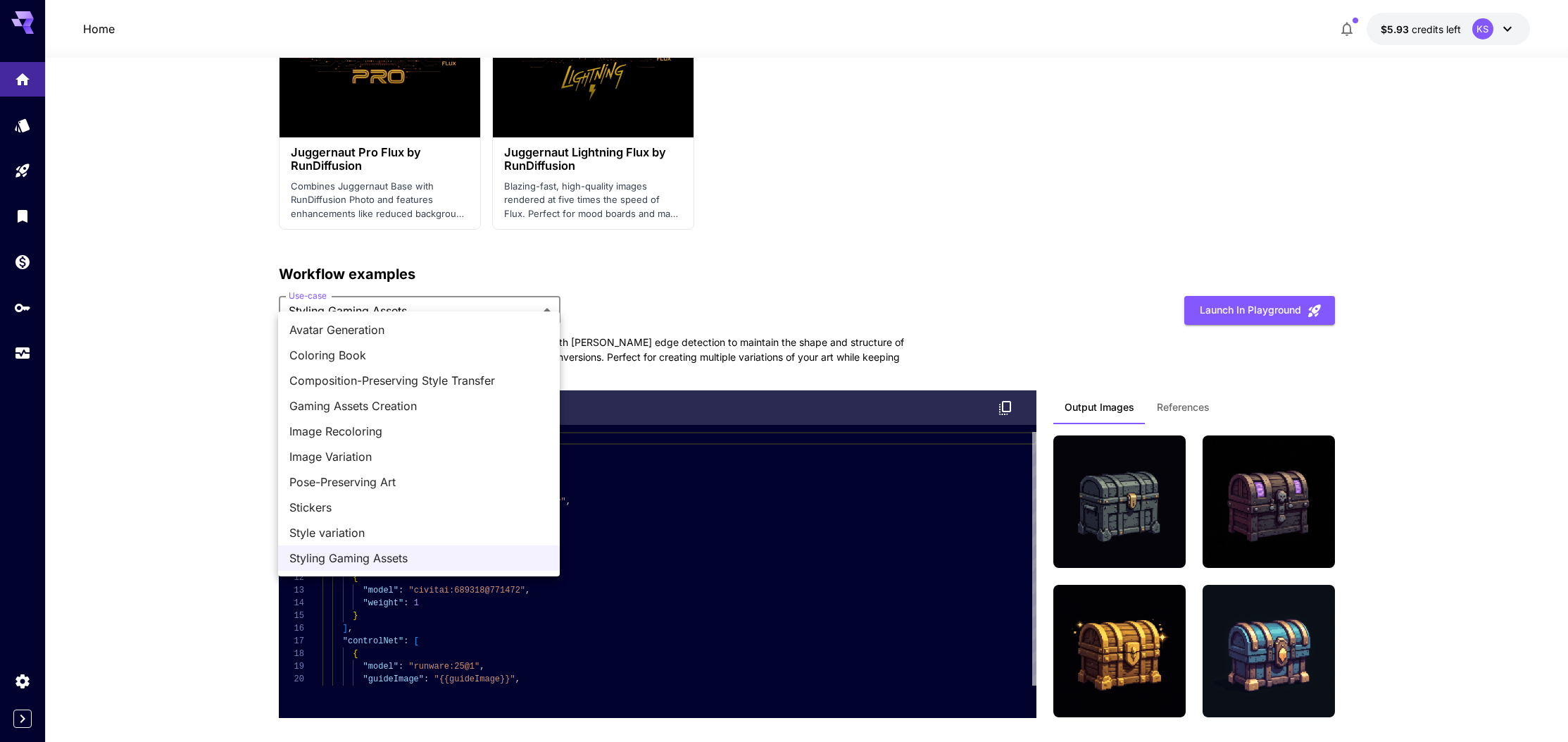
click at [398, 430] on span "Image Recoloring" at bounding box center [419, 431] width 259 height 17
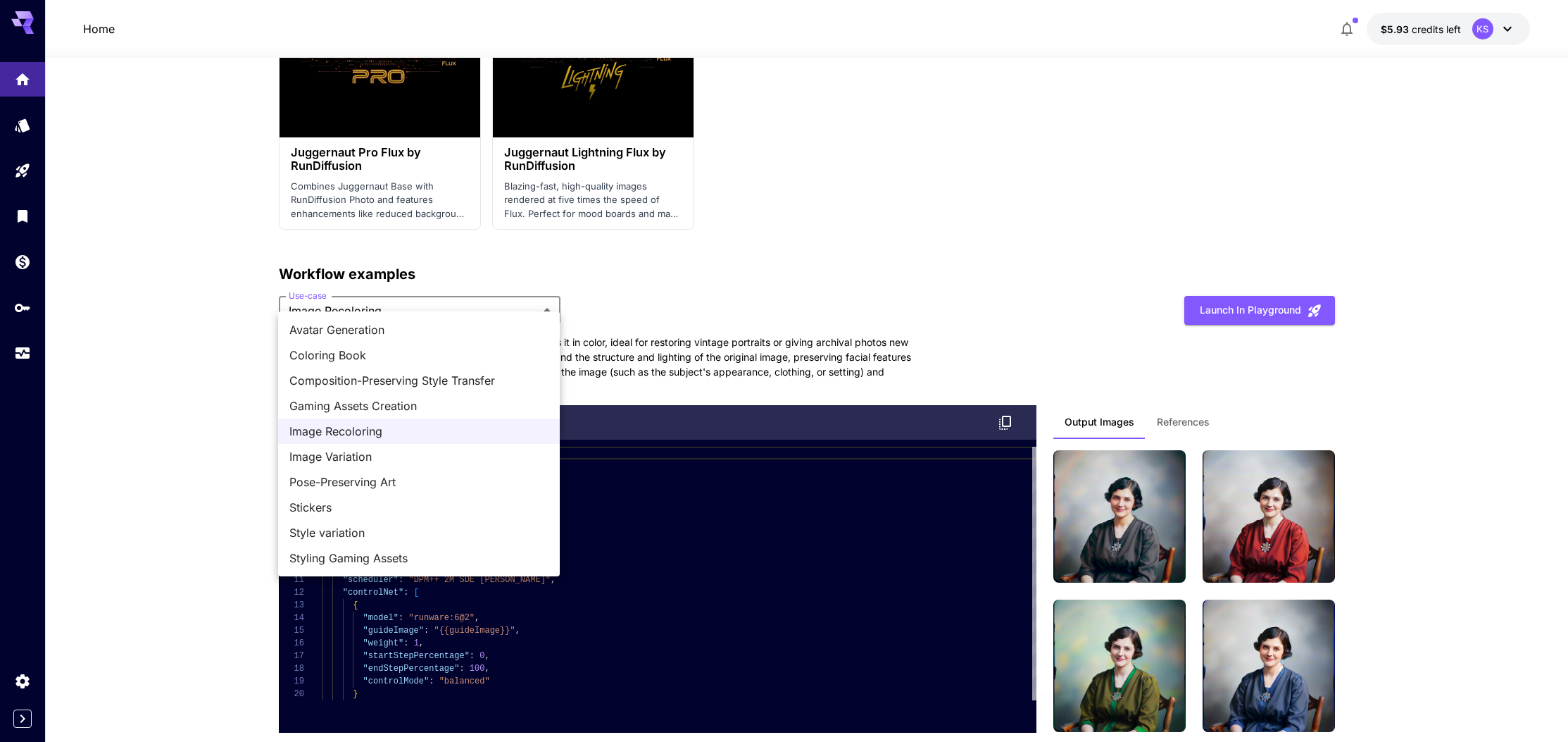
drag, startPoint x: 490, startPoint y: 299, endPoint x: 489, endPoint y: 307, distance: 8.1
click at [423, 464] on span "Image Variation" at bounding box center [419, 456] width 259 height 17
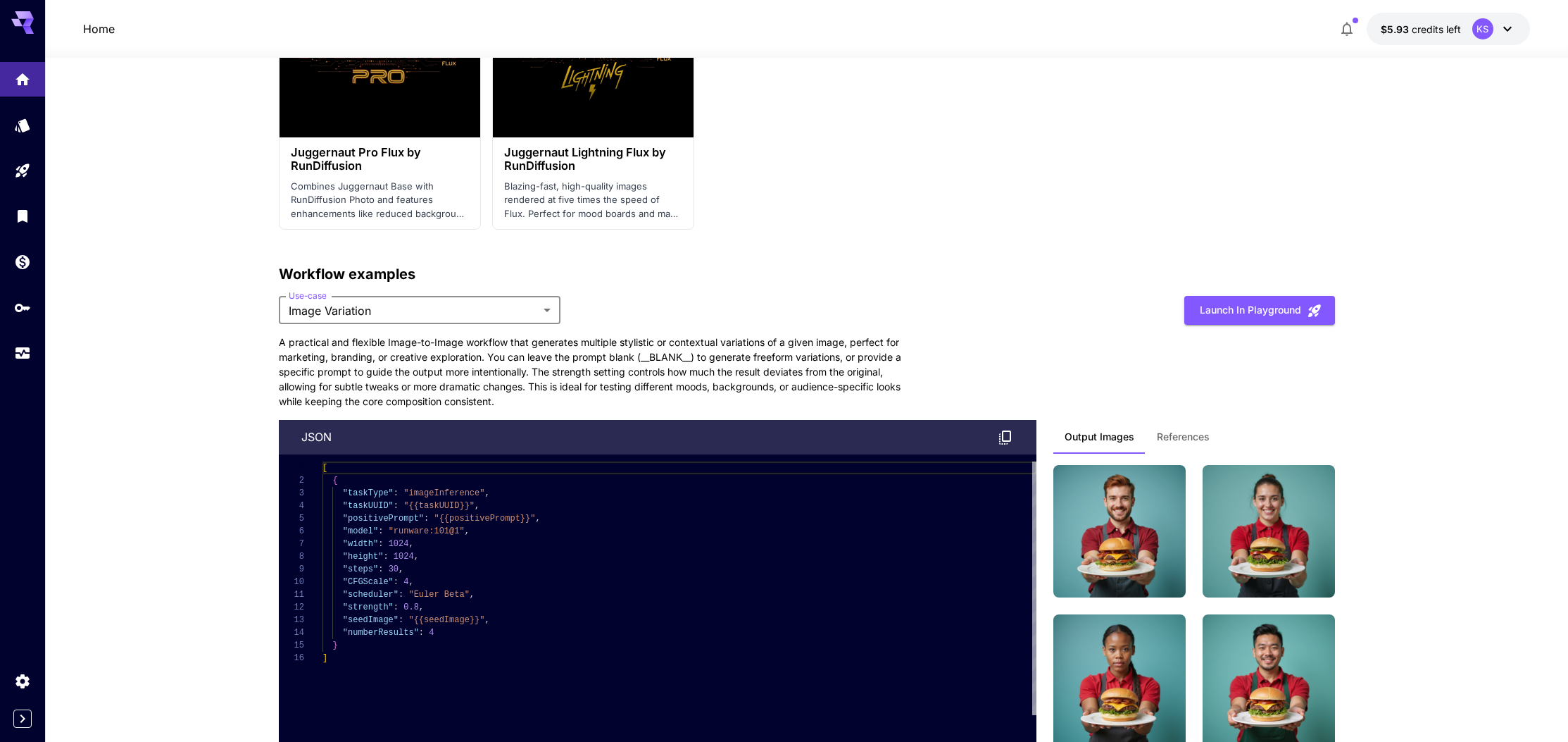
scroll to position [3273, 0]
click at [1188, 430] on span "References" at bounding box center [1183, 436] width 53 height 13
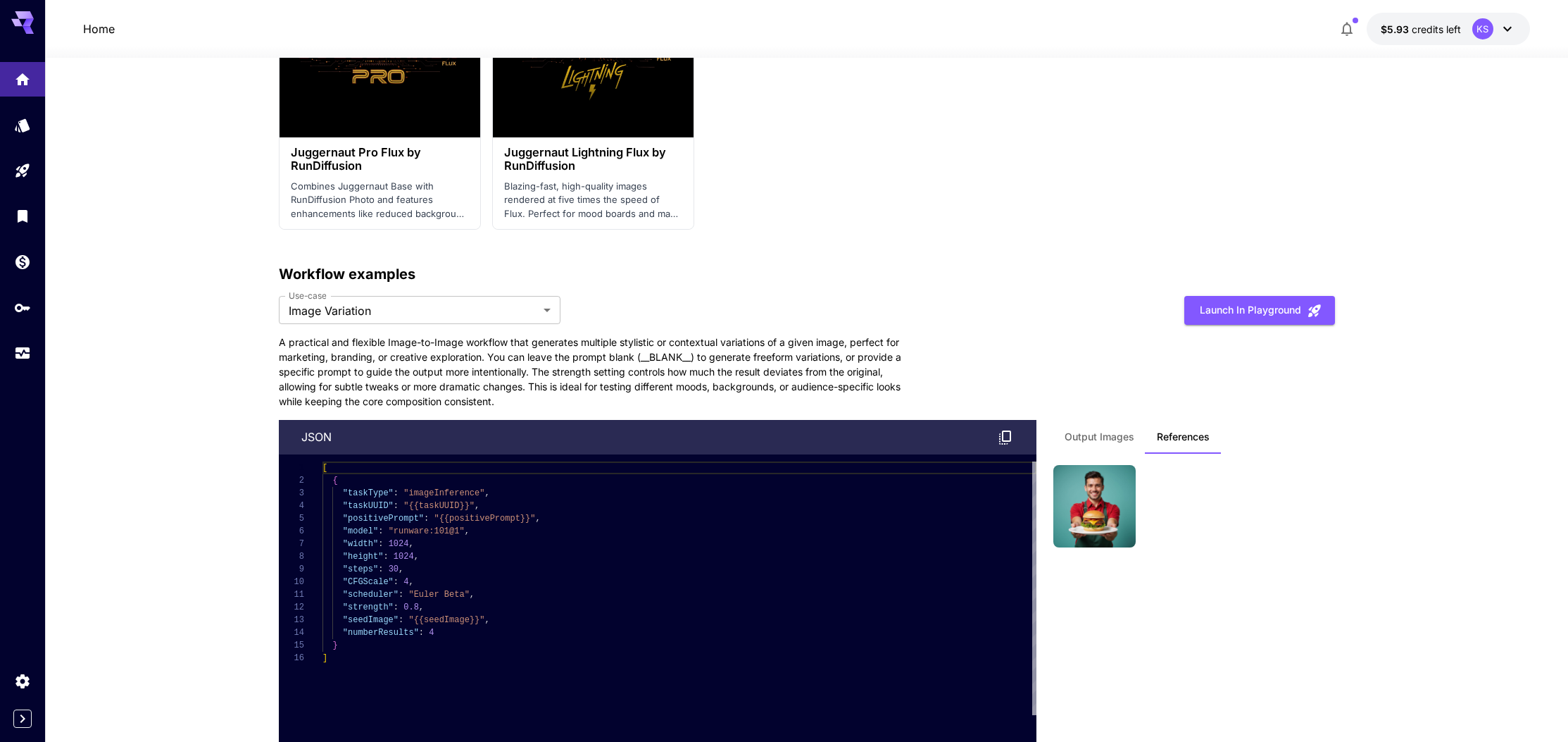
click at [1114, 430] on span "Output Images" at bounding box center [1099, 436] width 70 height 13
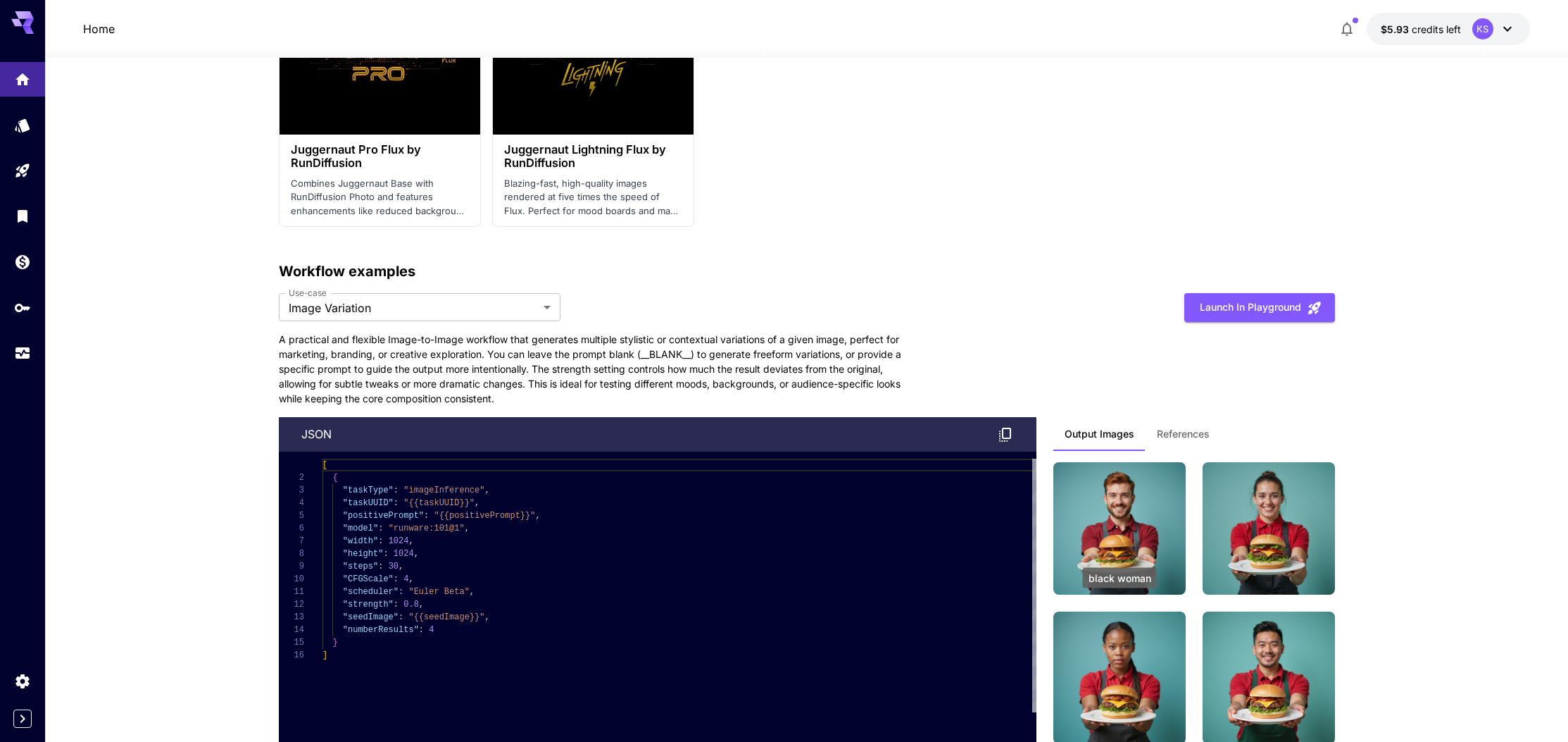
scroll to position [3276, 0]
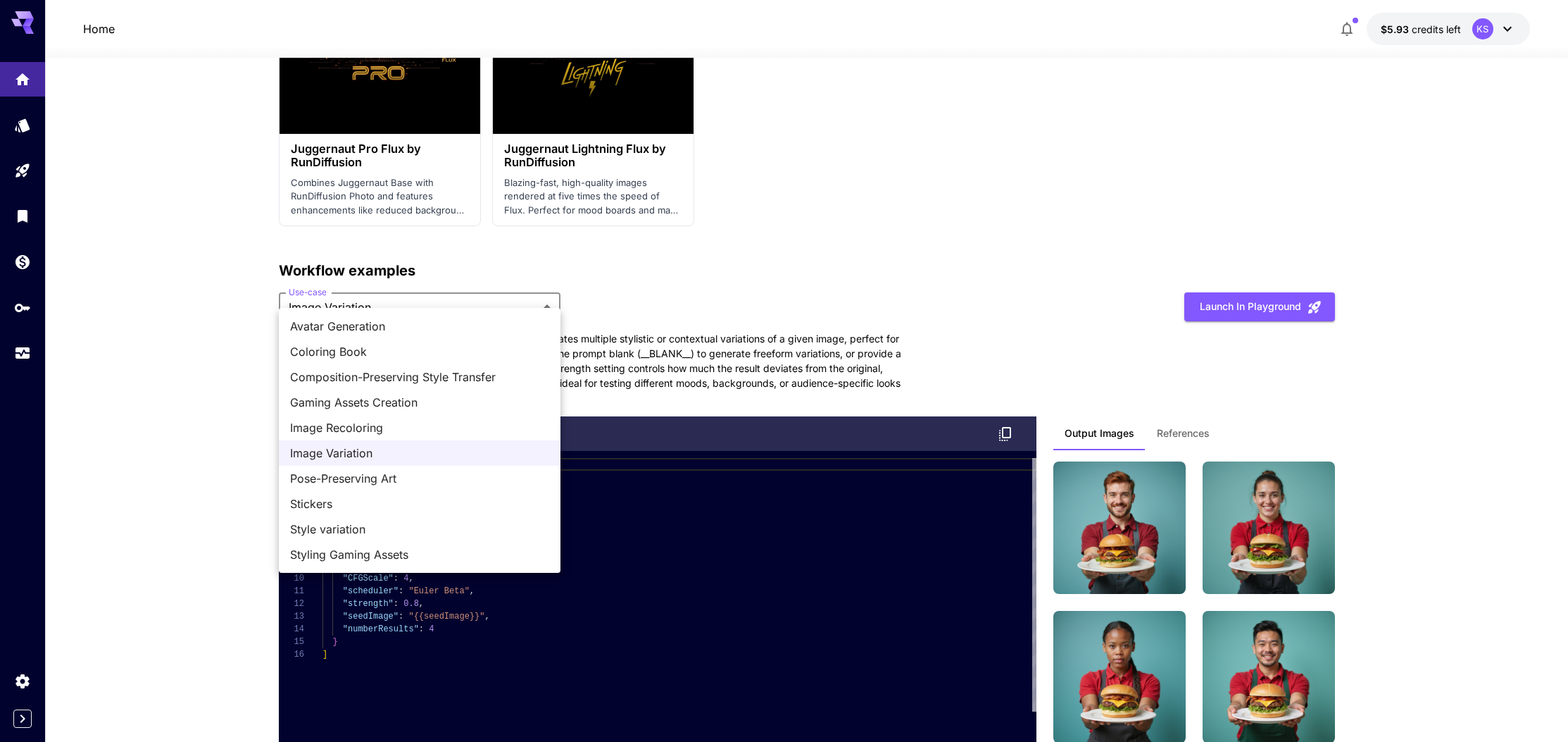
click at [337, 378] on span "Composition-Preserving Style Transfer" at bounding box center [419, 377] width 259 height 17
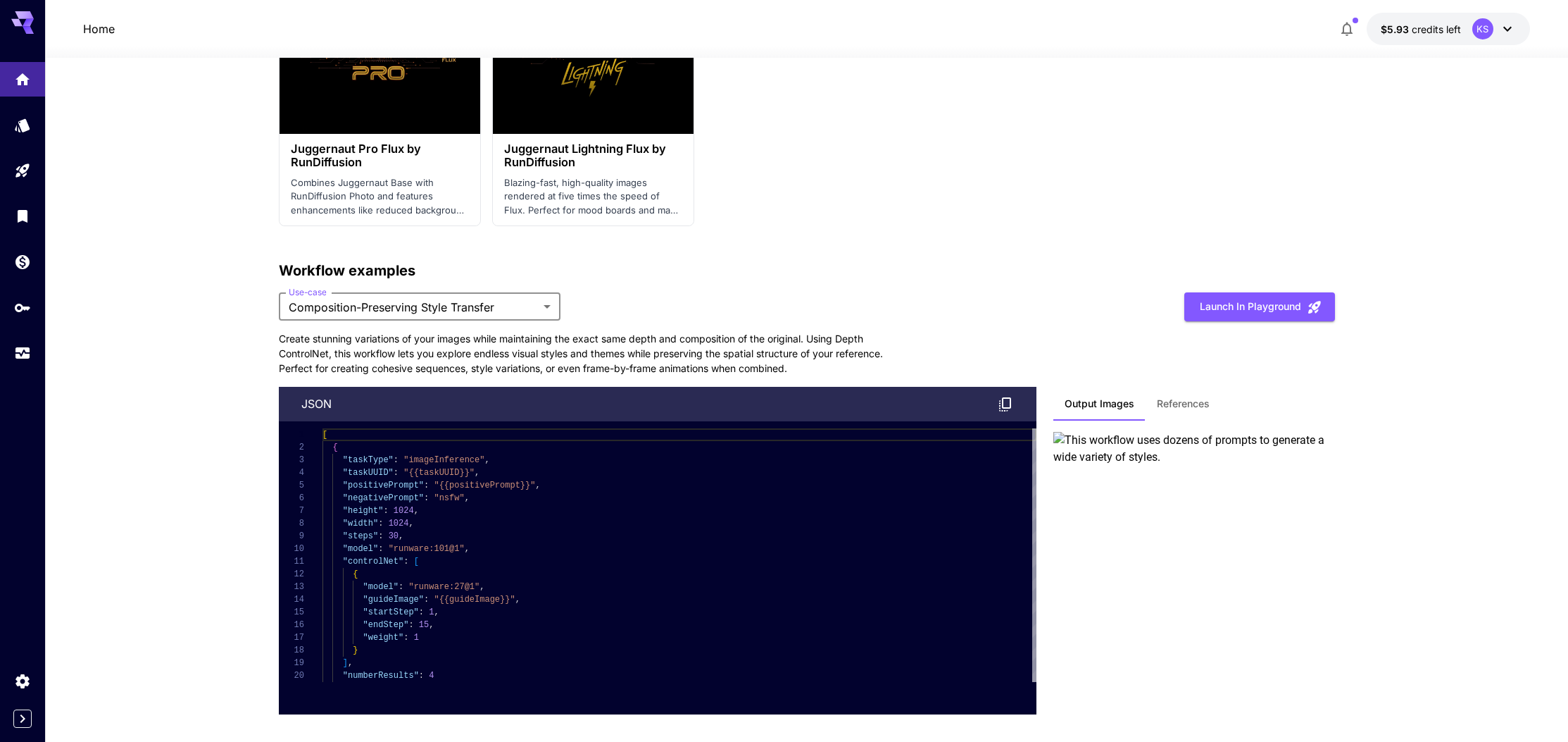
click at [427, 311] on div "**********" at bounding box center [807, 488] width 1056 height 455
drag, startPoint x: 395, startPoint y: 278, endPoint x: 404, endPoint y: 306, distance: 29.4
click at [395, 278] on div "**********" at bounding box center [807, 488] width 1056 height 455
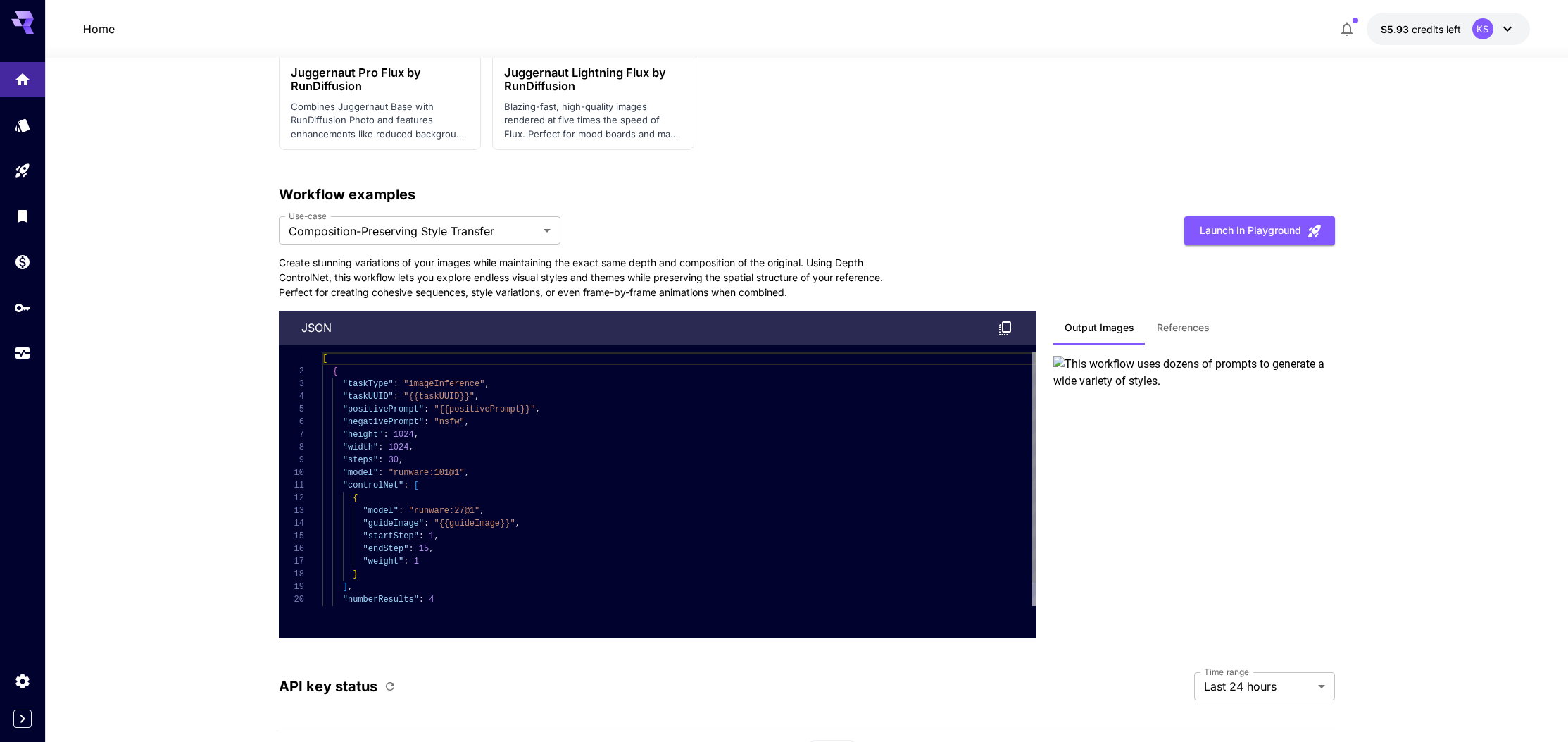
scroll to position [3352, 0]
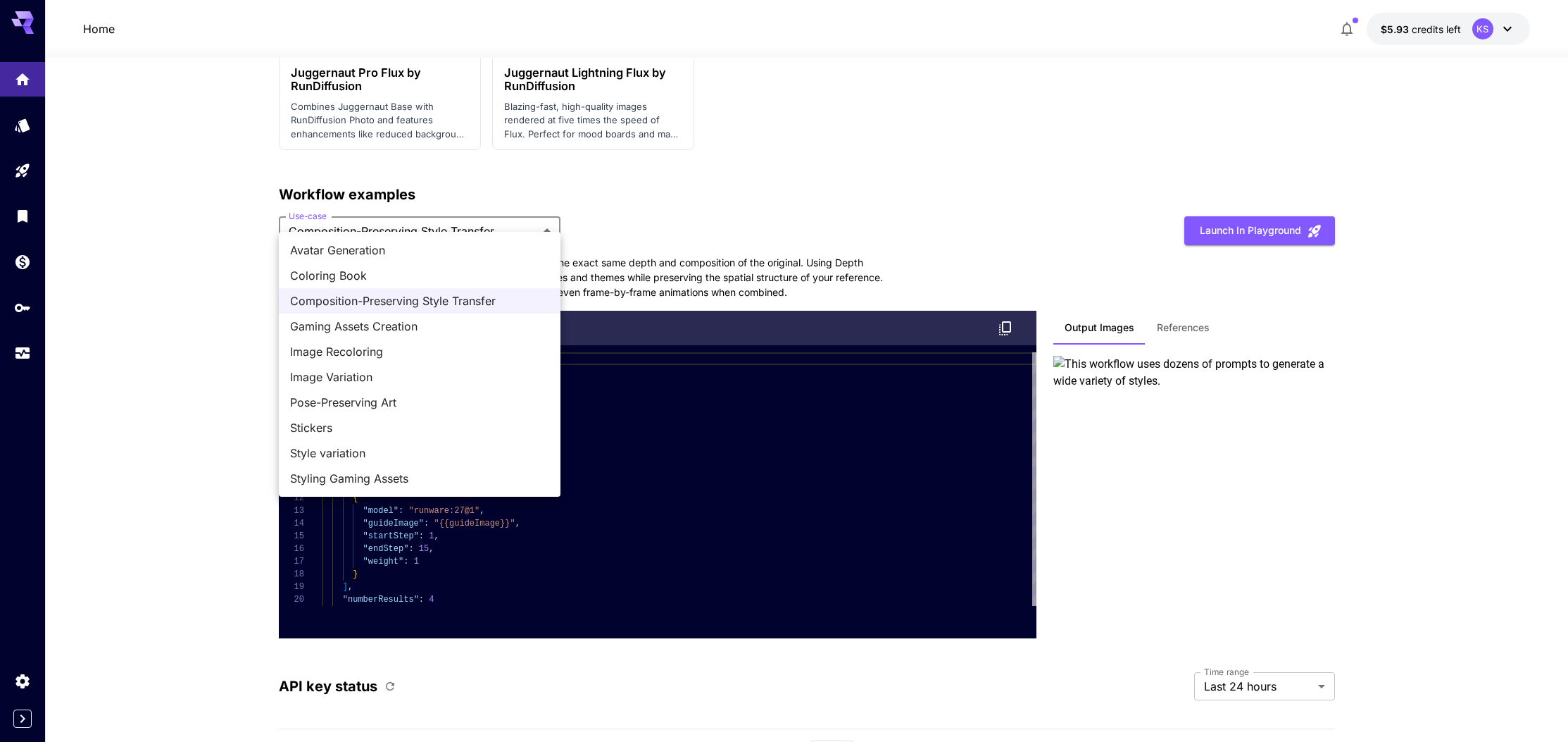
drag, startPoint x: 490, startPoint y: 217, endPoint x: 554, endPoint y: 289, distance: 96.3
click at [420, 482] on span "Styling Gaming Assets" at bounding box center [419, 479] width 259 height 17
type input "**********"
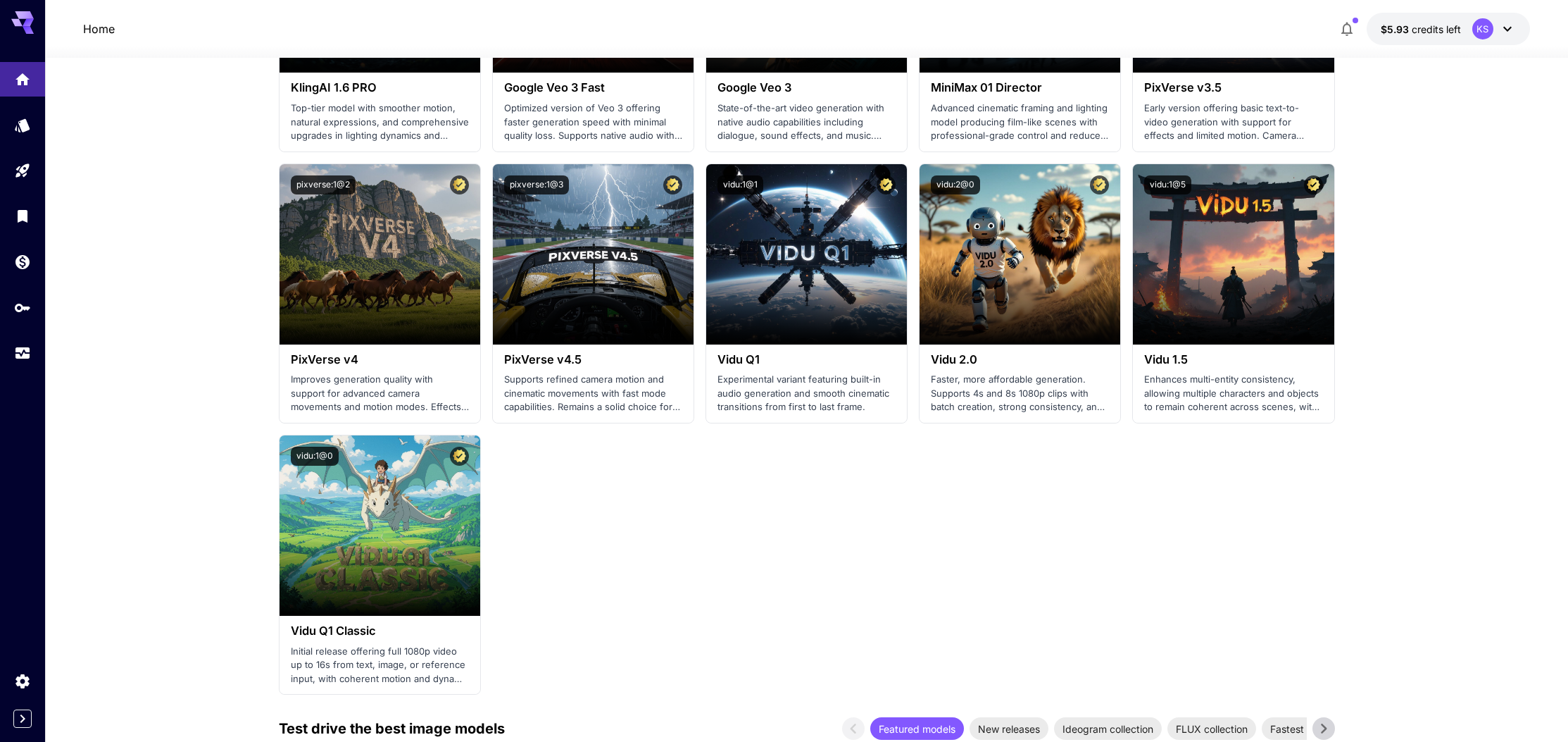
scroll to position [1324, 0]
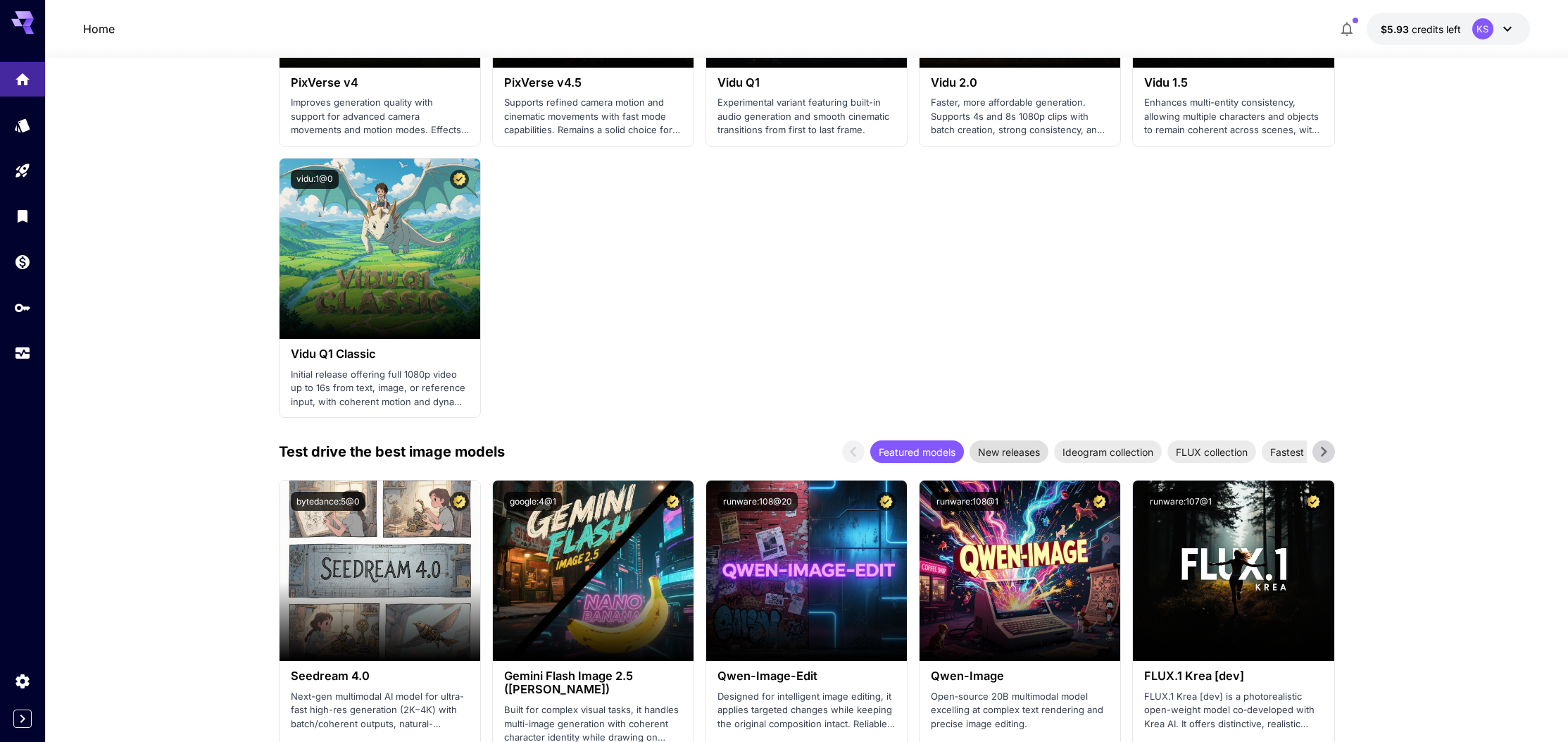
click at [1020, 446] on span "New releases" at bounding box center [1009, 452] width 79 height 15
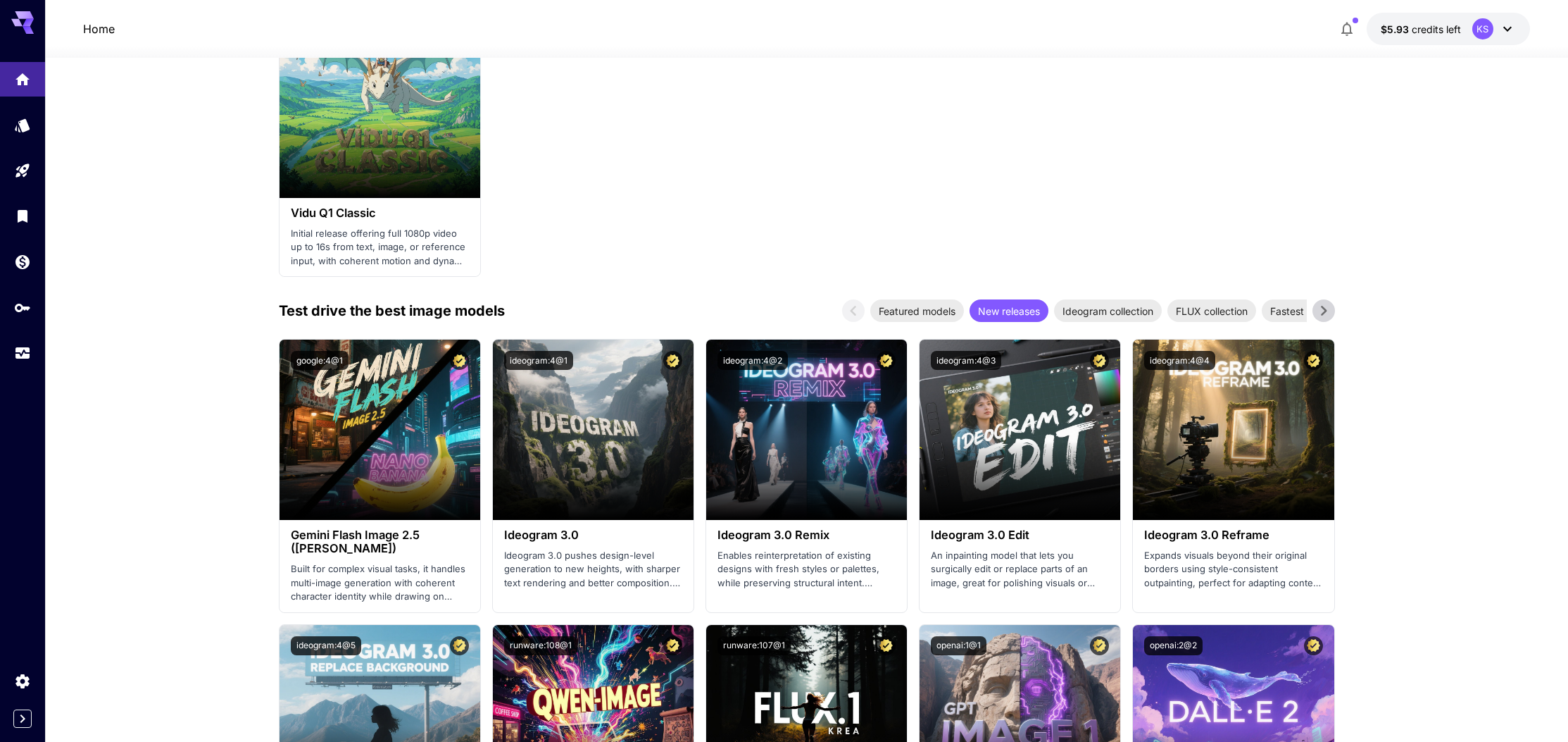
scroll to position [1466, 0]
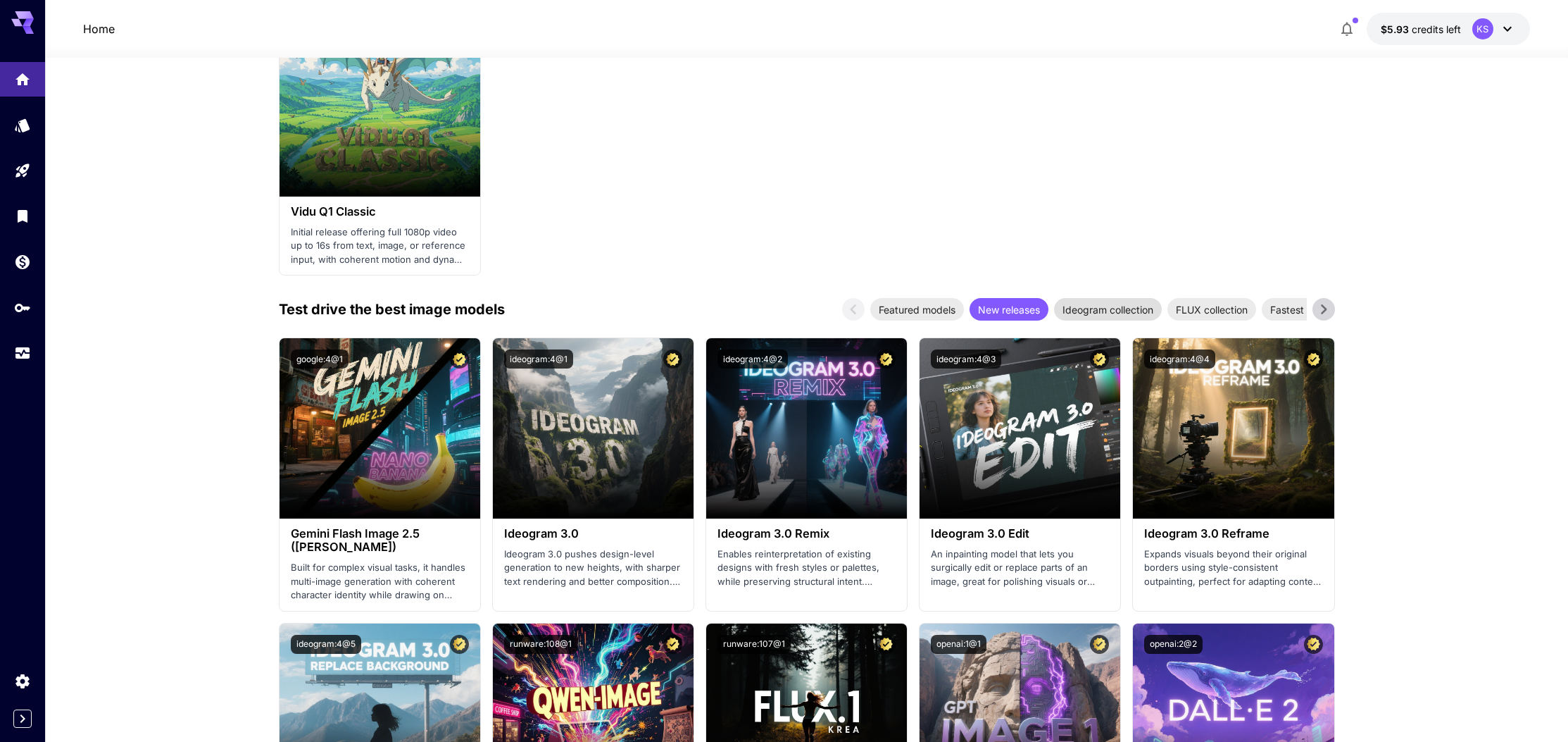
click at [1135, 307] on span "Ideogram collection" at bounding box center [1108, 309] width 108 height 15
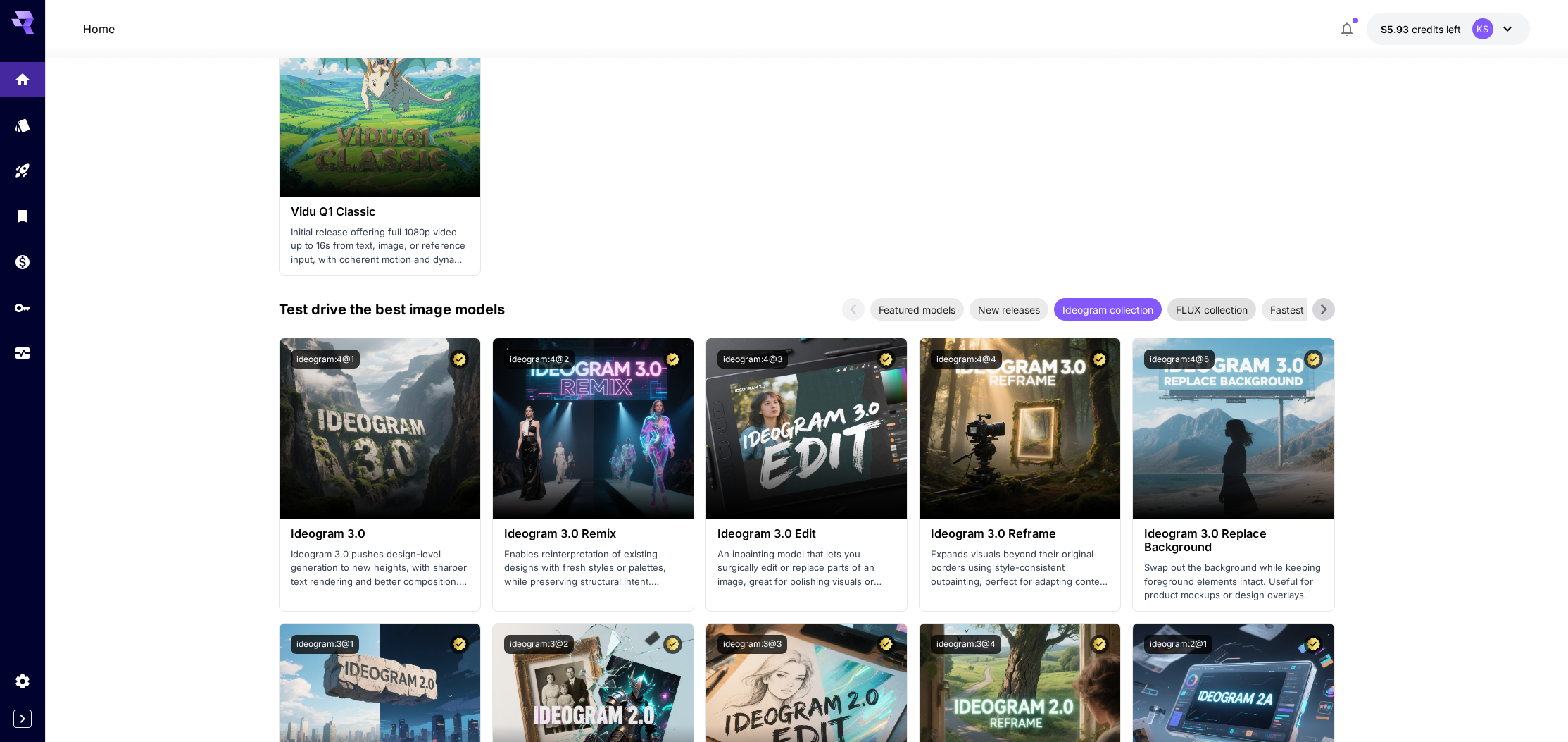
click at [1193, 302] on span "FLUX collection" at bounding box center [1212, 309] width 89 height 15
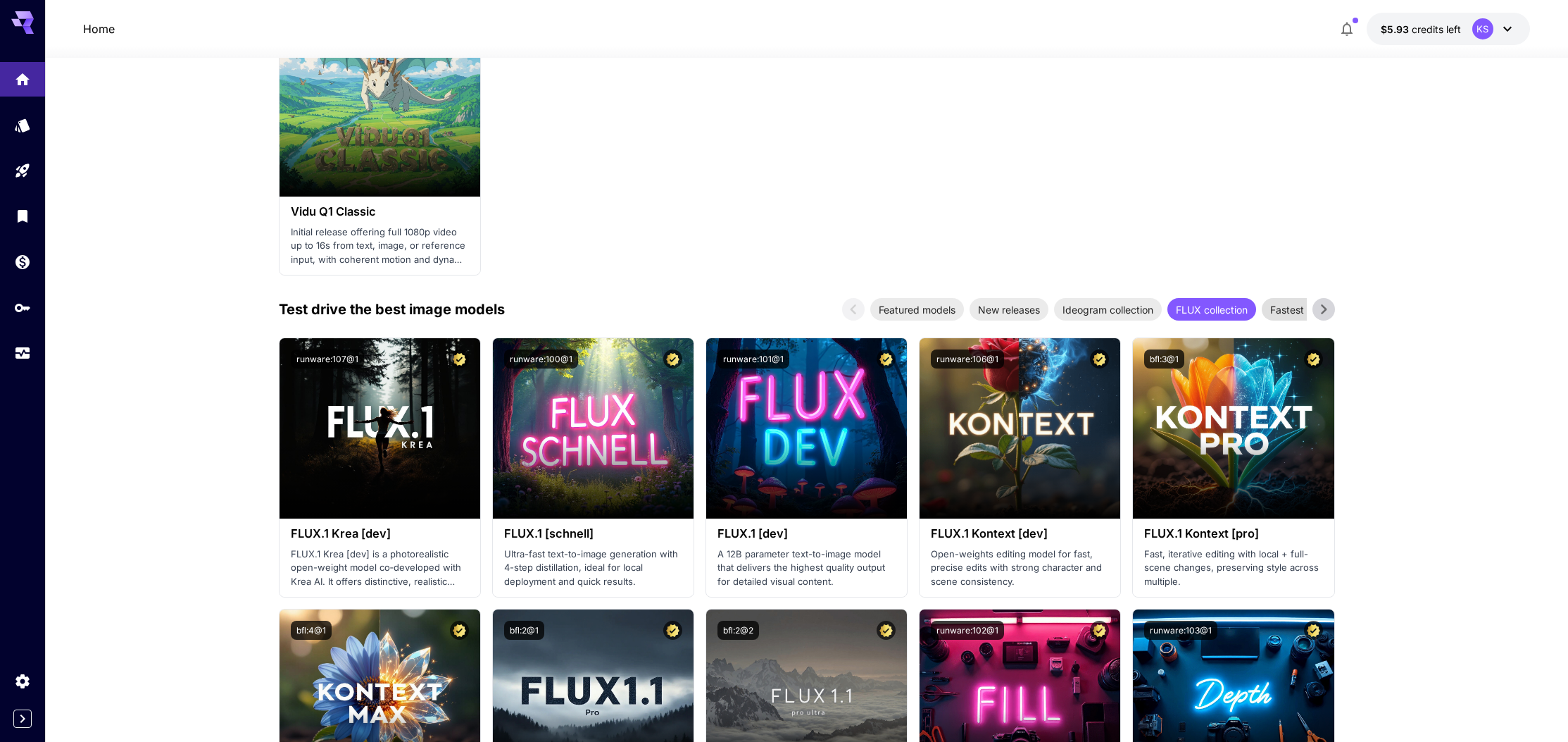
click at [1271, 302] on span "Fastest models" at bounding box center [1305, 309] width 86 height 15
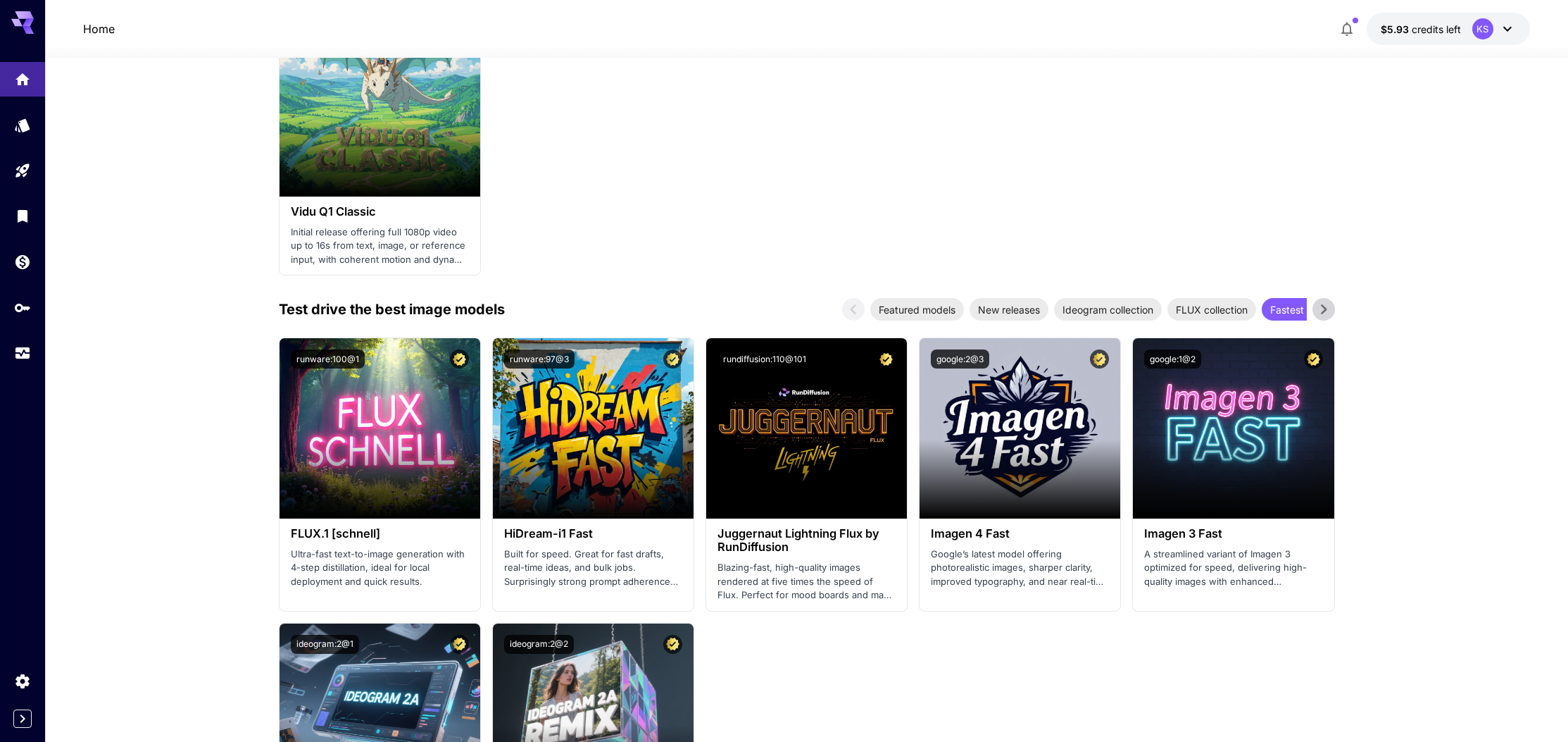
click at [1329, 302] on icon at bounding box center [1324, 309] width 21 height 21
click at [1273, 305] on span "Realism masters" at bounding box center [1299, 309] width 92 height 15
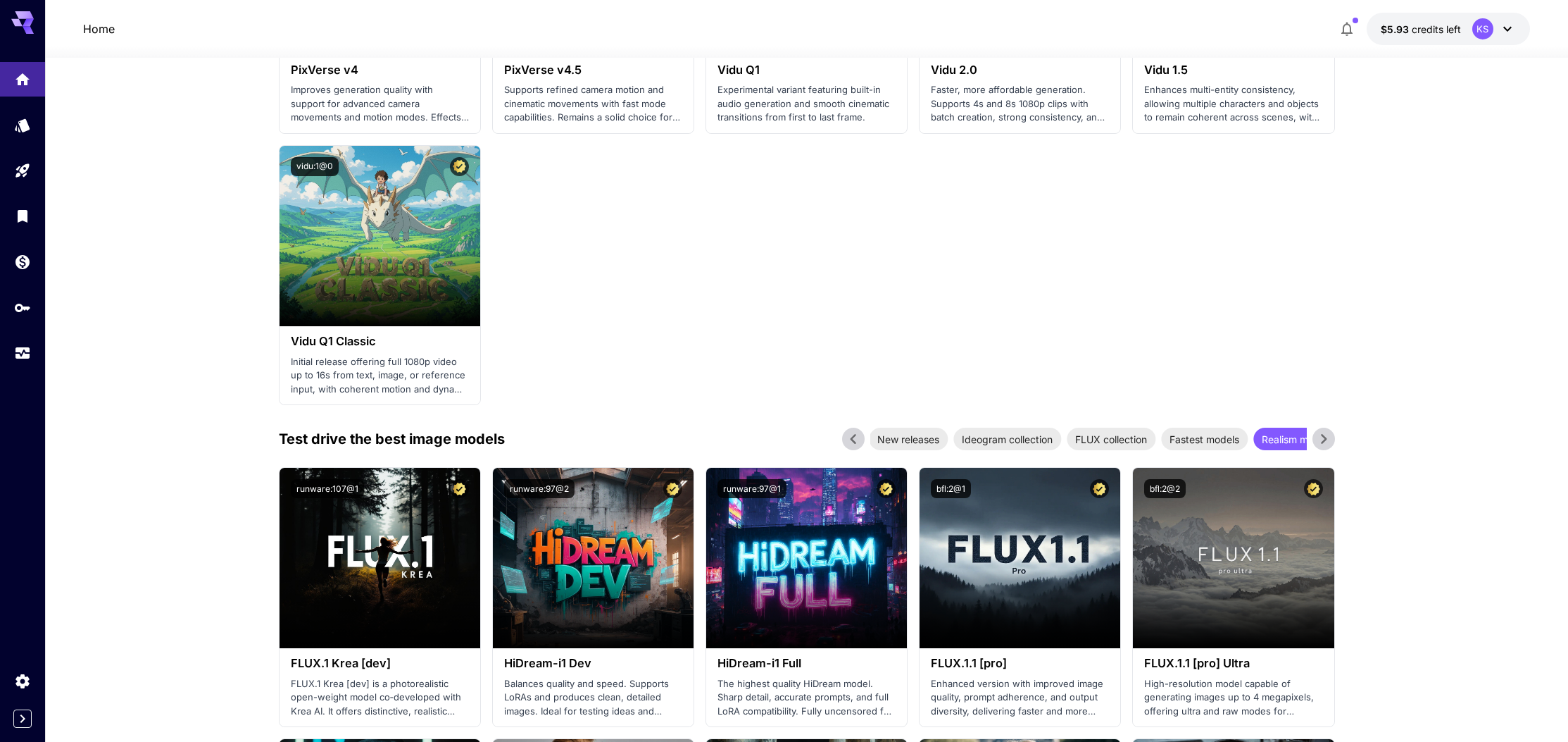
scroll to position [1385, 0]
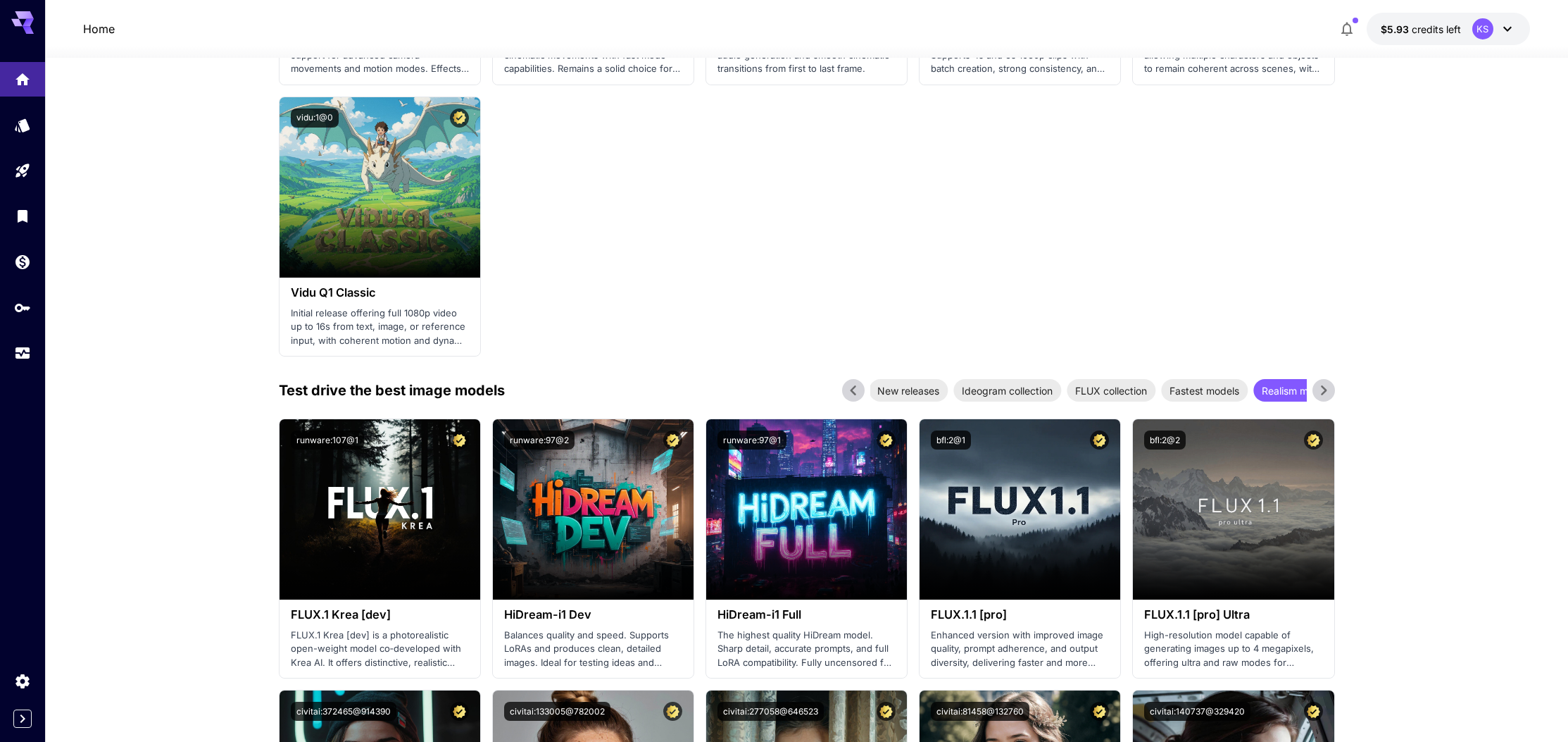
drag, startPoint x: 1329, startPoint y: 381, endPoint x: 1312, endPoint y: 381, distance: 17.0
click at [1329, 381] on icon at bounding box center [1324, 391] width 21 height 21
click at [1289, 384] on span "Anime & stylized art" at bounding box center [1319, 391] width 109 height 15
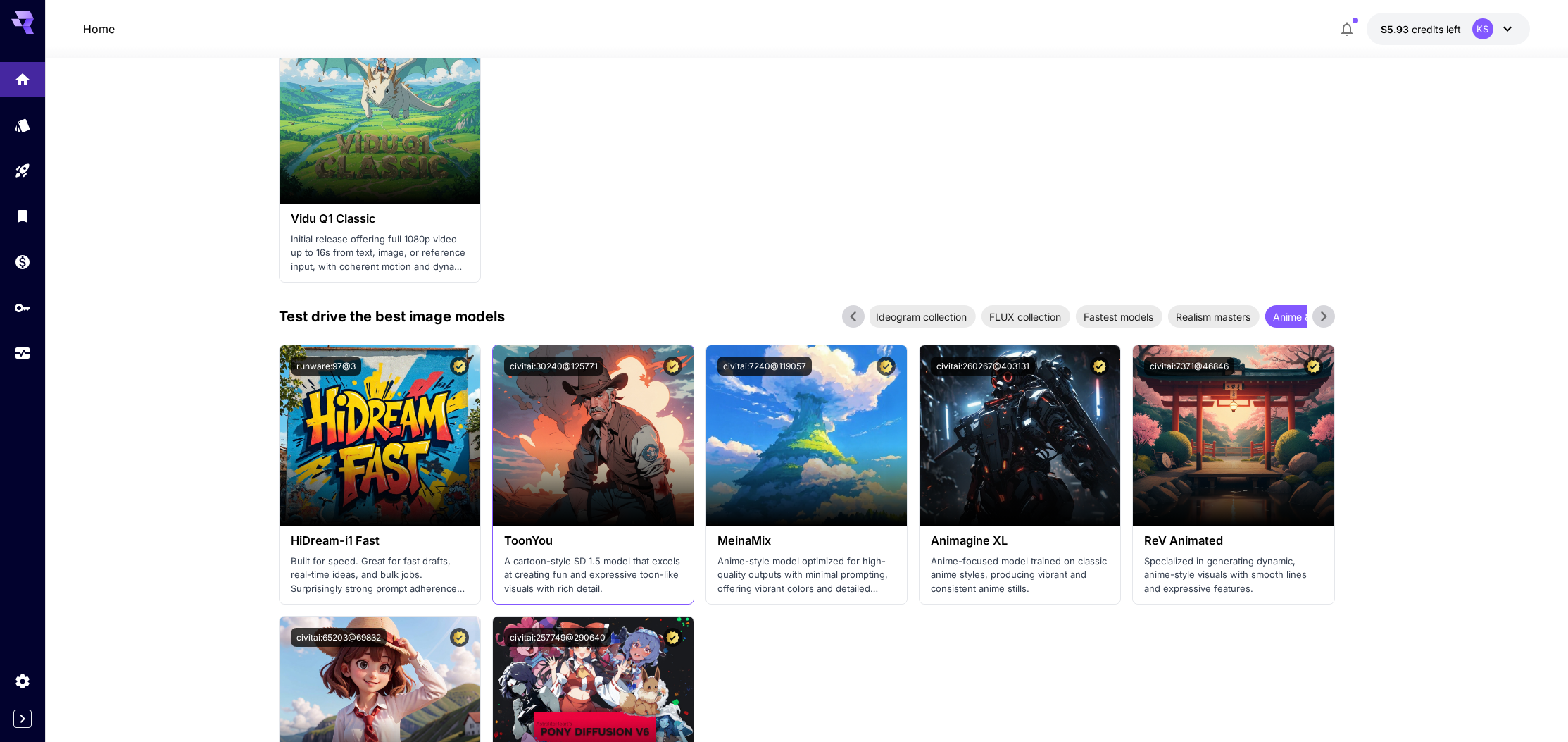
scroll to position [1558, 0]
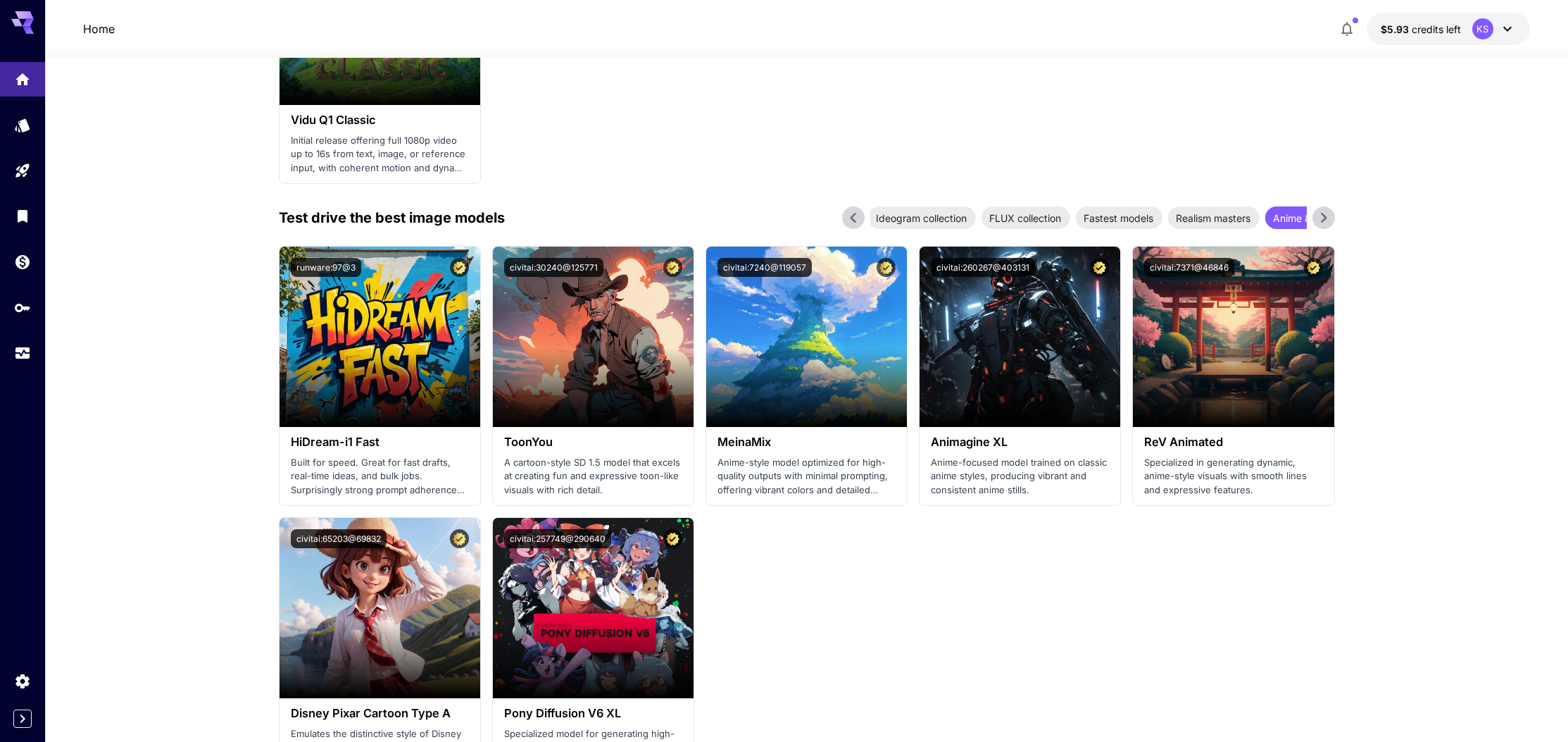
click at [1329, 212] on icon at bounding box center [1324, 218] width 21 height 21
click at [1289, 211] on span "Older gems" at bounding box center [1301, 217] width 70 height 15
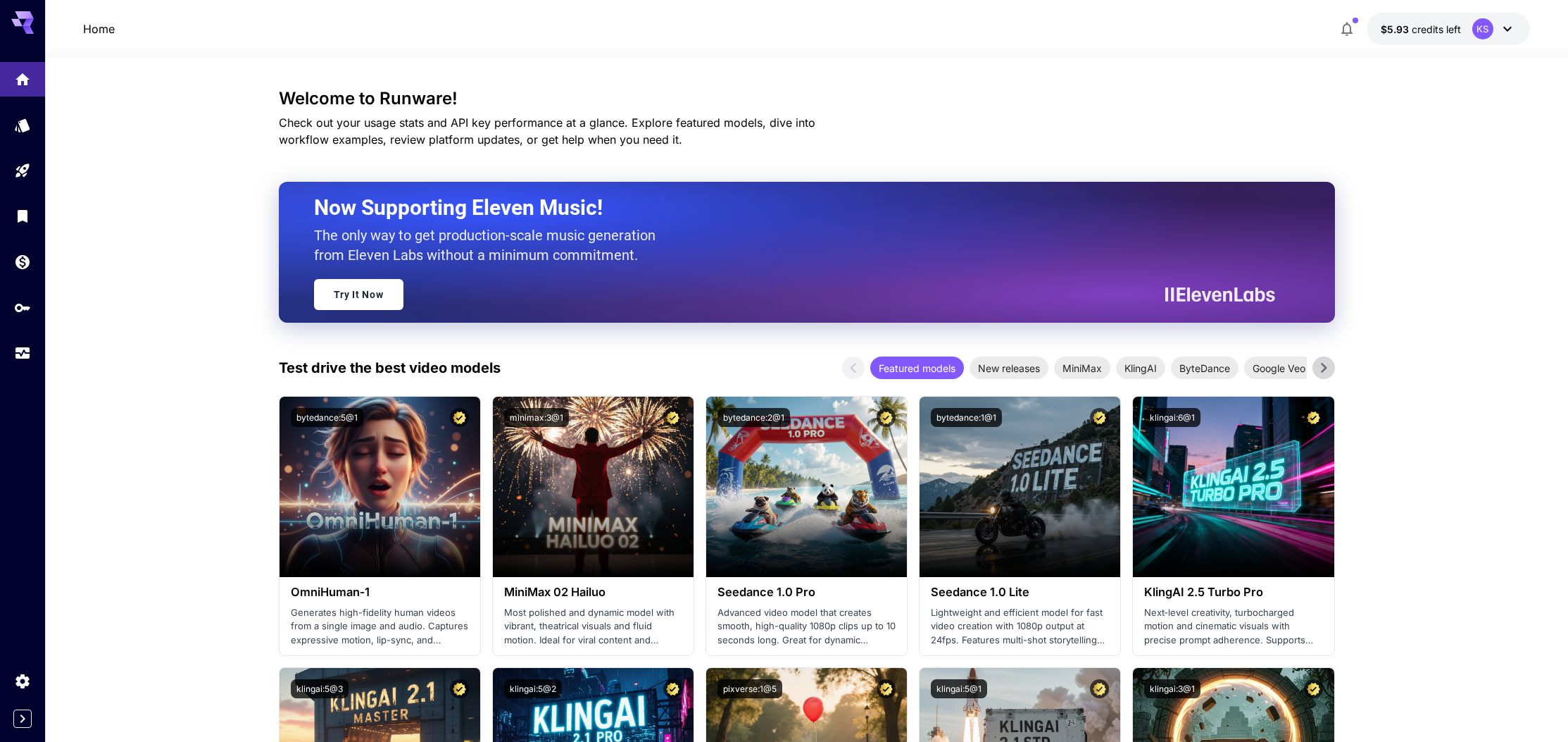
scroll to position [0, 0]
